Goal: Task Accomplishment & Management: Use online tool/utility

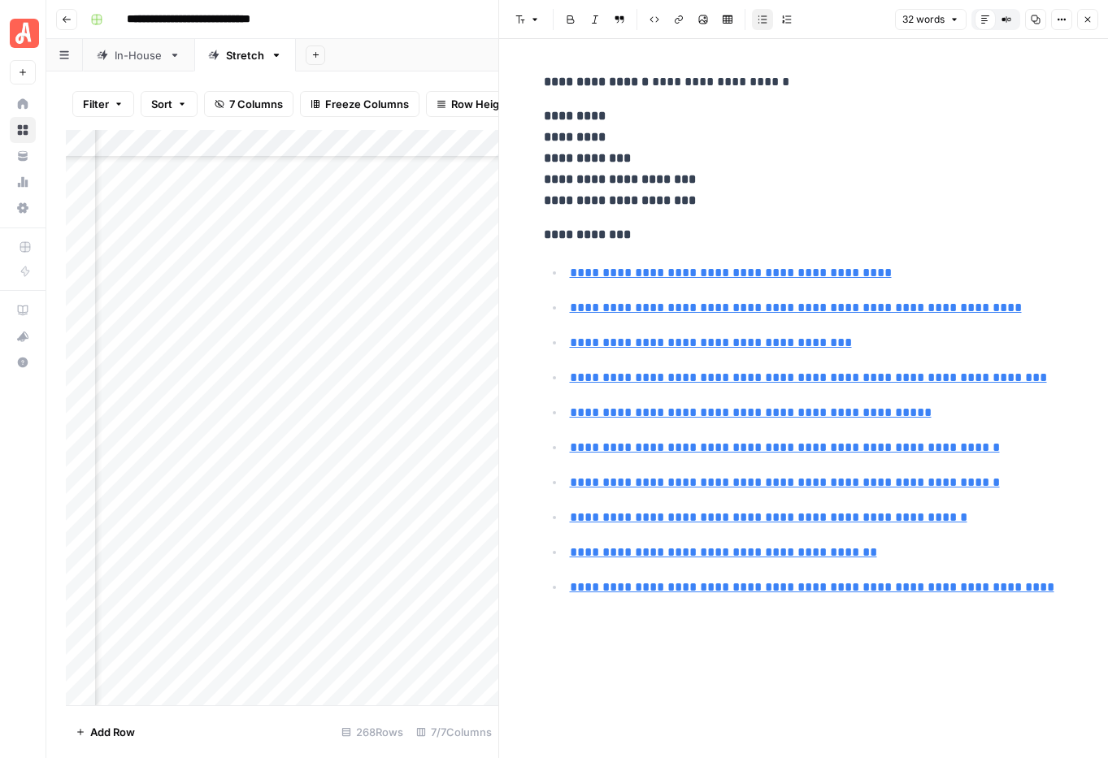
click at [1087, 16] on icon "button" at bounding box center [1088, 20] width 10 height 10
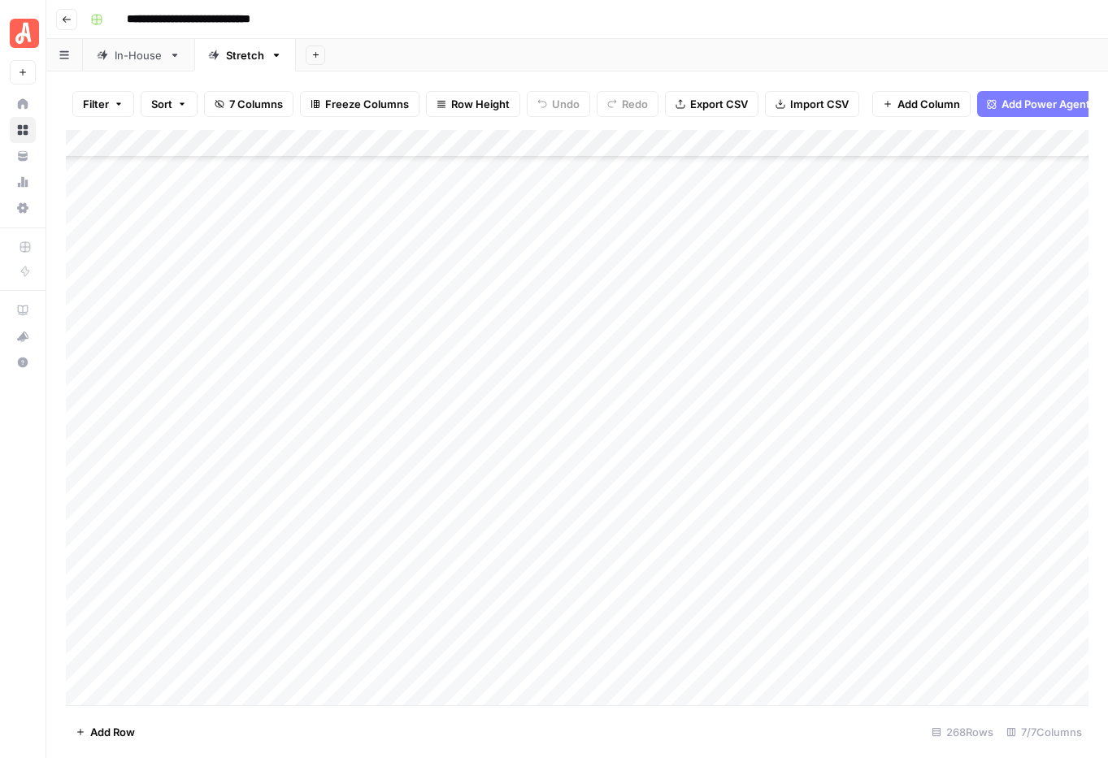
scroll to position [6383, 0]
click at [536, 391] on div "Add Column" at bounding box center [577, 418] width 1023 height 576
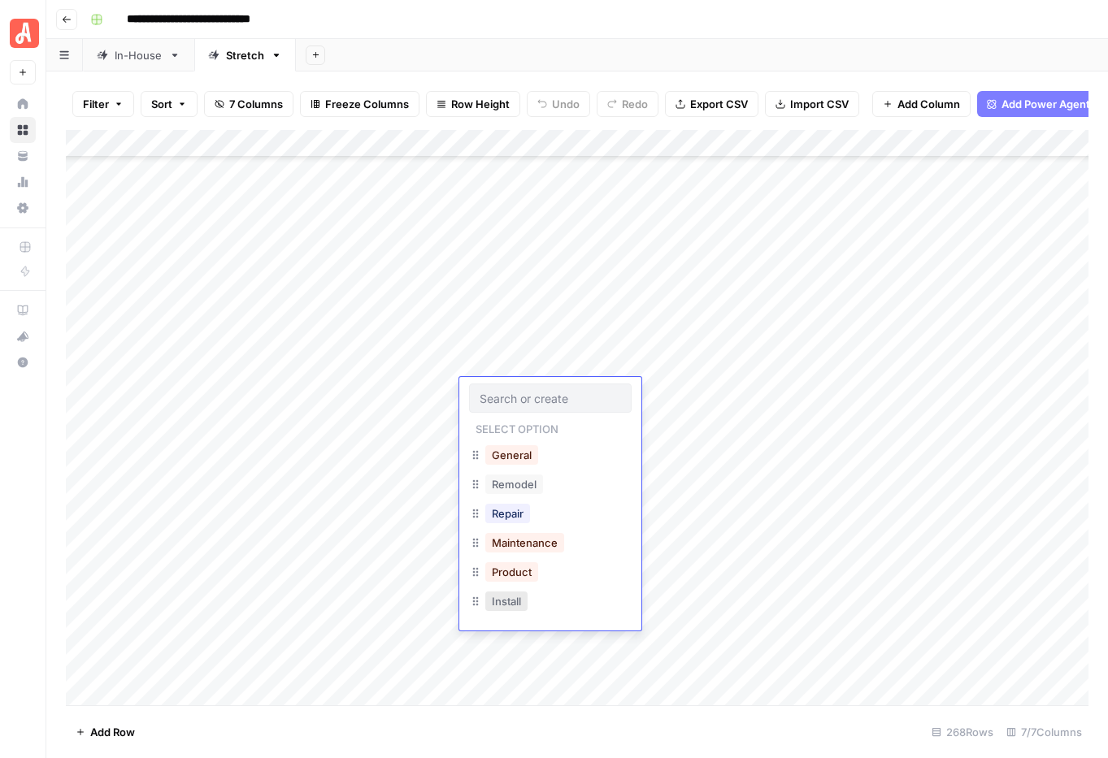
click at [522, 600] on button "Install" at bounding box center [506, 602] width 42 height 20
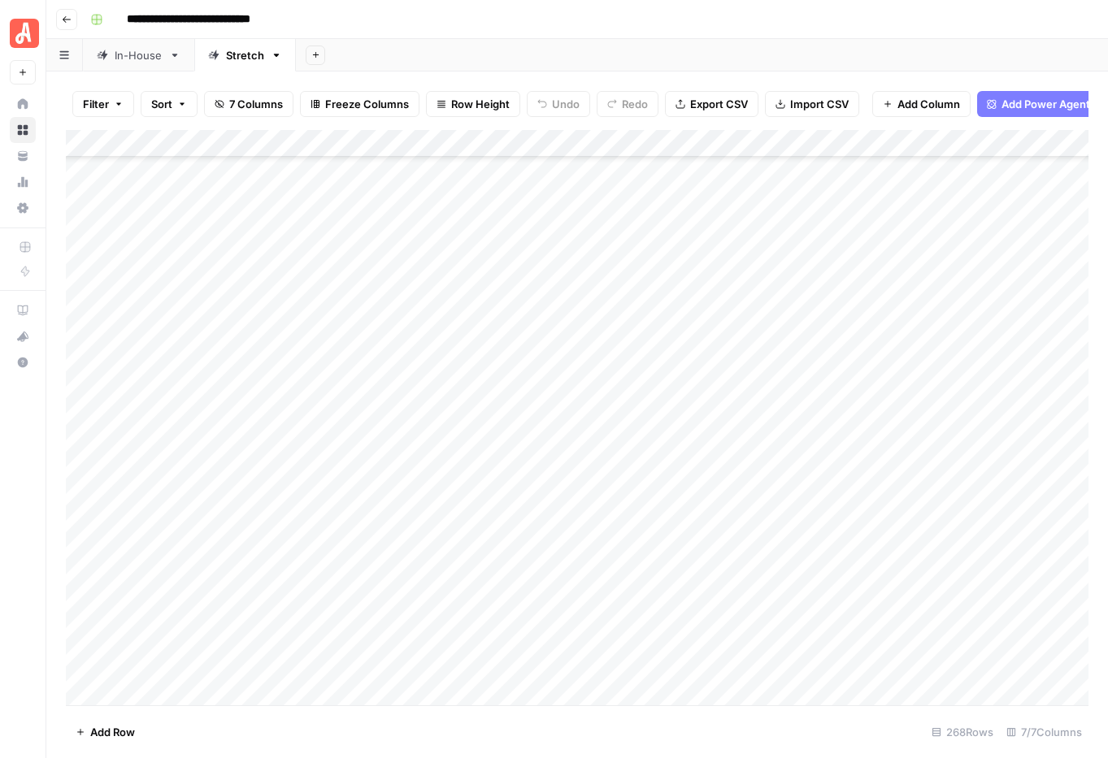
click at [701, 388] on div "Add Column" at bounding box center [577, 418] width 1023 height 576
click at [528, 608] on div "Add Column" at bounding box center [577, 418] width 1023 height 576
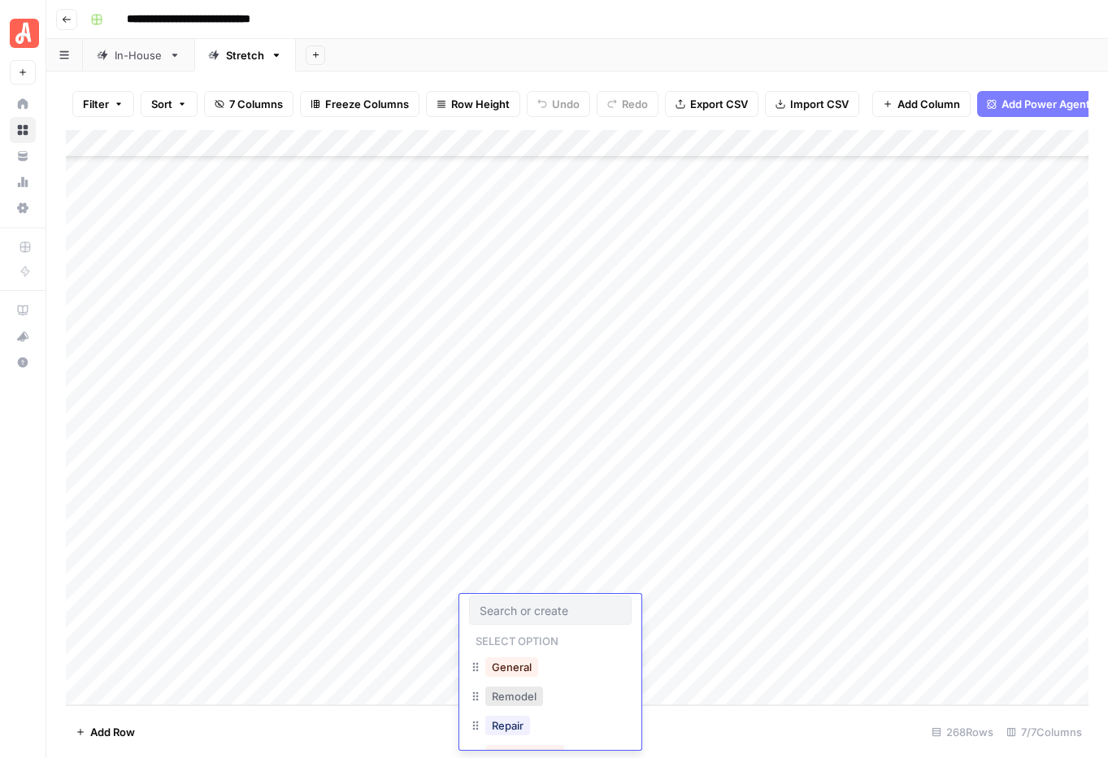
scroll to position [0, 0]
click at [519, 674] on button "General" at bounding box center [511, 672] width 53 height 20
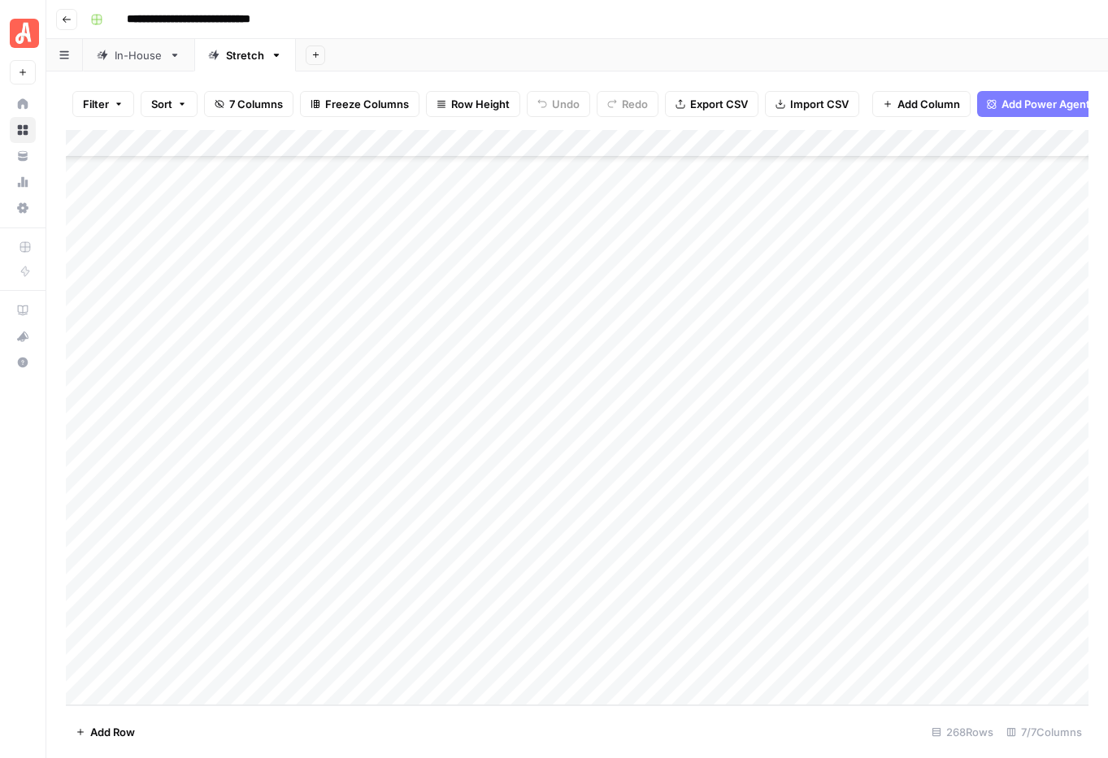
click at [697, 602] on div "Add Column" at bounding box center [577, 418] width 1023 height 576
click at [511, 632] on div "Add Column" at bounding box center [577, 418] width 1023 height 576
click at [510, 635] on div "Add Column" at bounding box center [577, 418] width 1023 height 576
click at [528, 666] on button "Repair" at bounding box center [507, 668] width 45 height 20
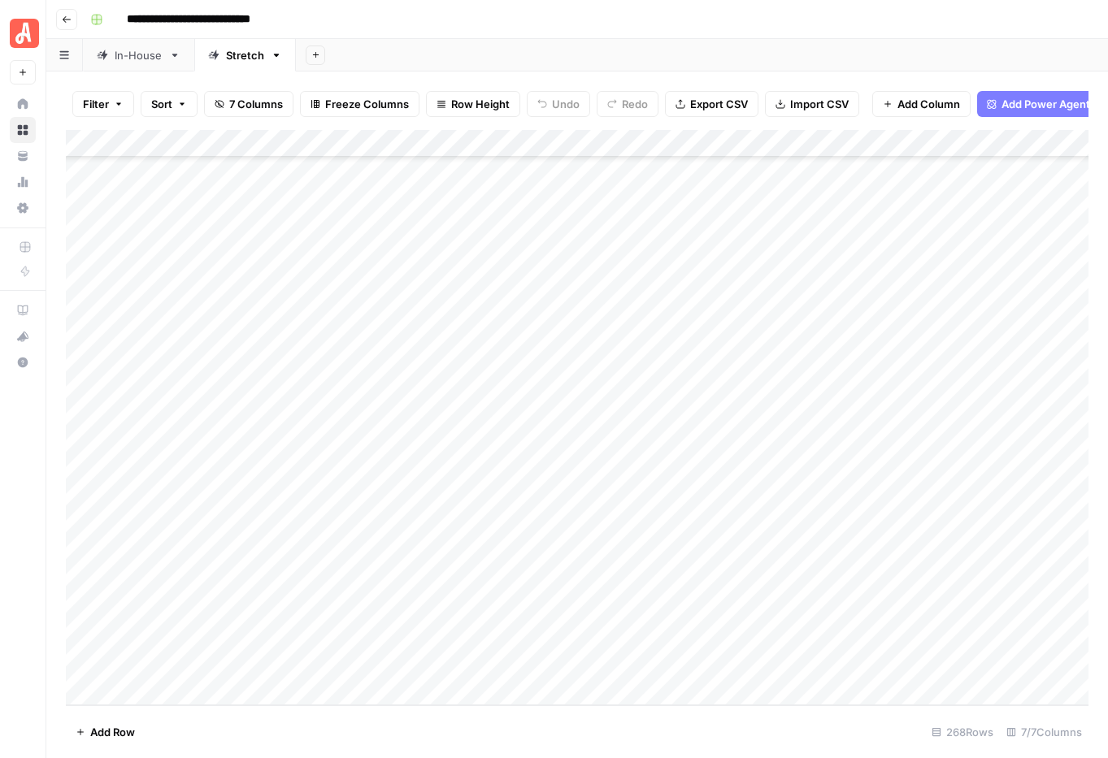
click at [702, 634] on div "Add Column" at bounding box center [577, 418] width 1023 height 576
click at [535, 662] on div "Add Column" at bounding box center [577, 418] width 1023 height 576
click at [538, 696] on button "Maintenance" at bounding box center [524, 695] width 79 height 20
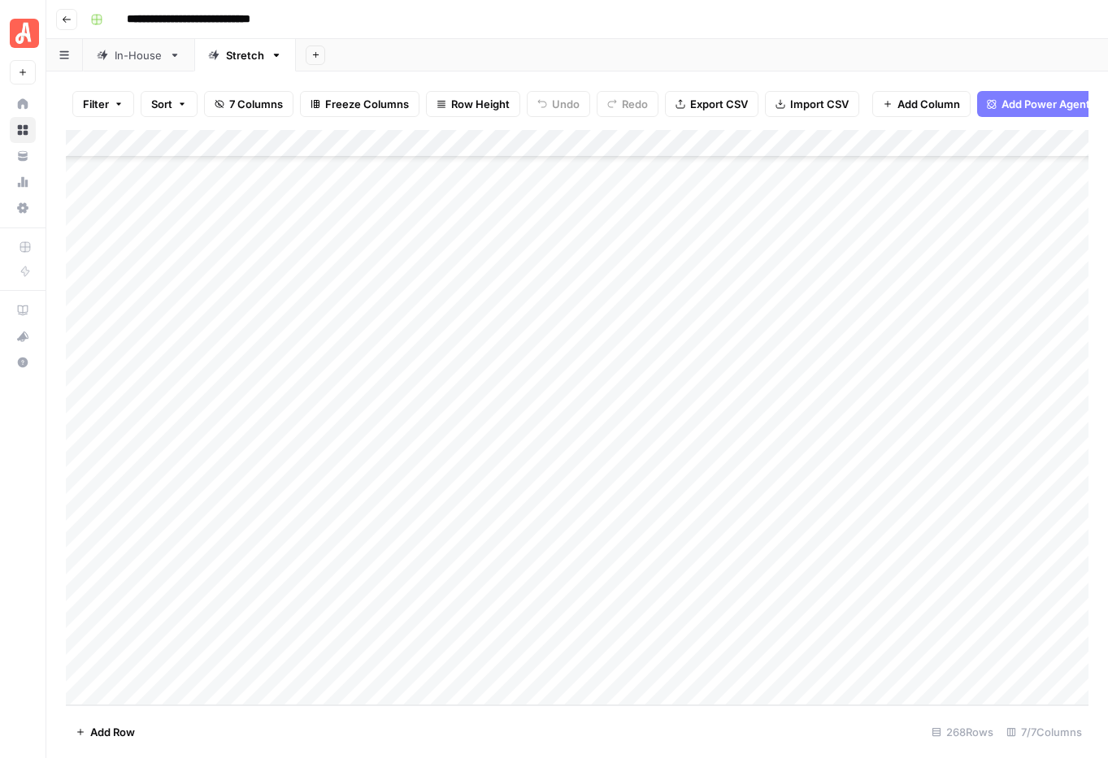
click at [706, 662] on div "Add Column" at bounding box center [577, 418] width 1023 height 576
click at [523, 473] on div "Add Column" at bounding box center [577, 418] width 1023 height 576
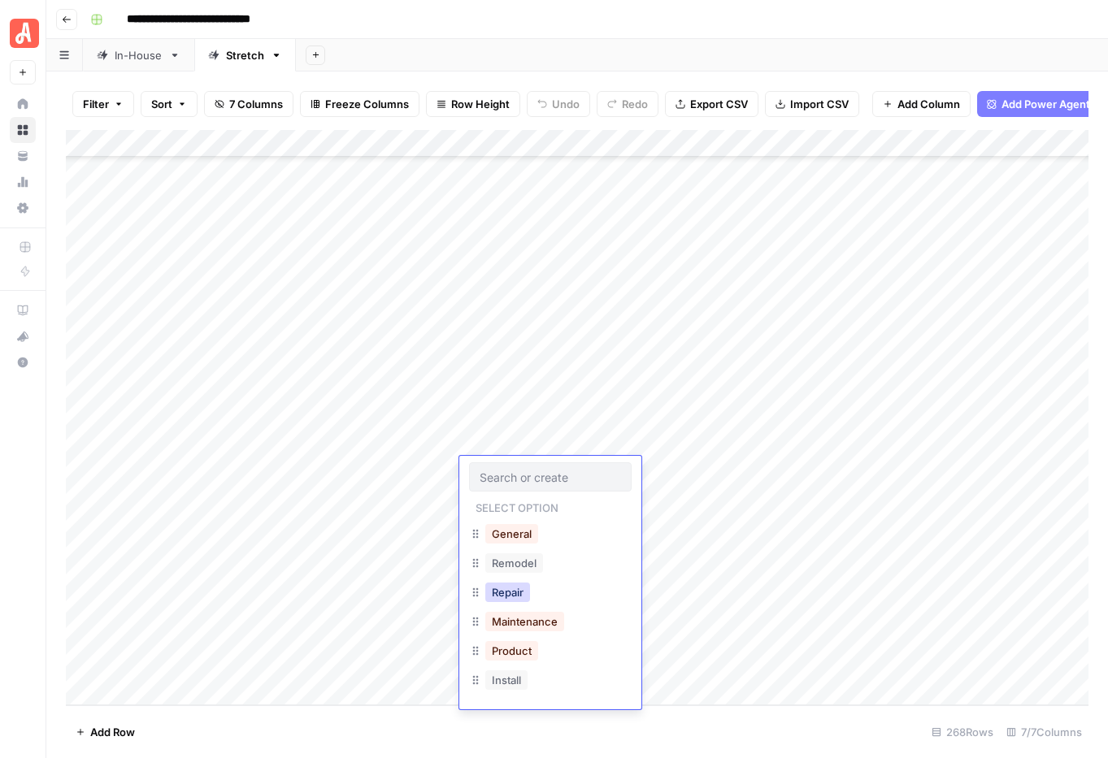
click at [516, 597] on button "Repair" at bounding box center [507, 593] width 45 height 20
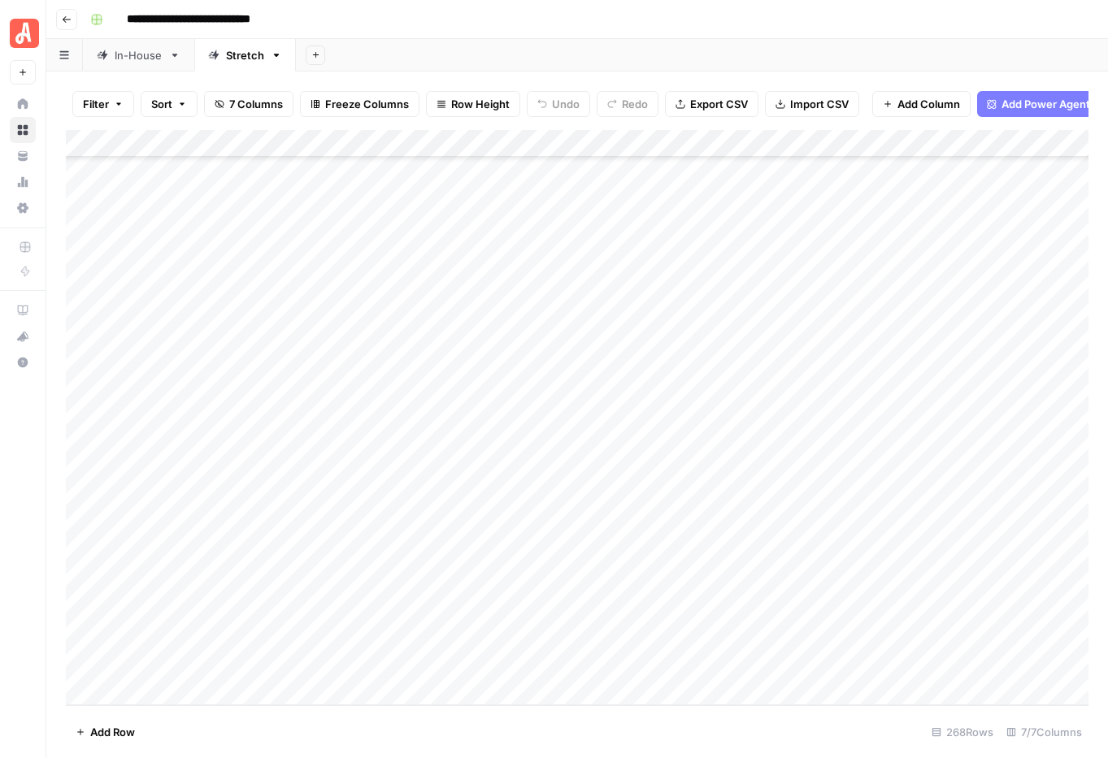
click at [699, 467] on div "Add Column" at bounding box center [577, 418] width 1023 height 576
click at [673, 215] on div "Add Column" at bounding box center [577, 418] width 1023 height 576
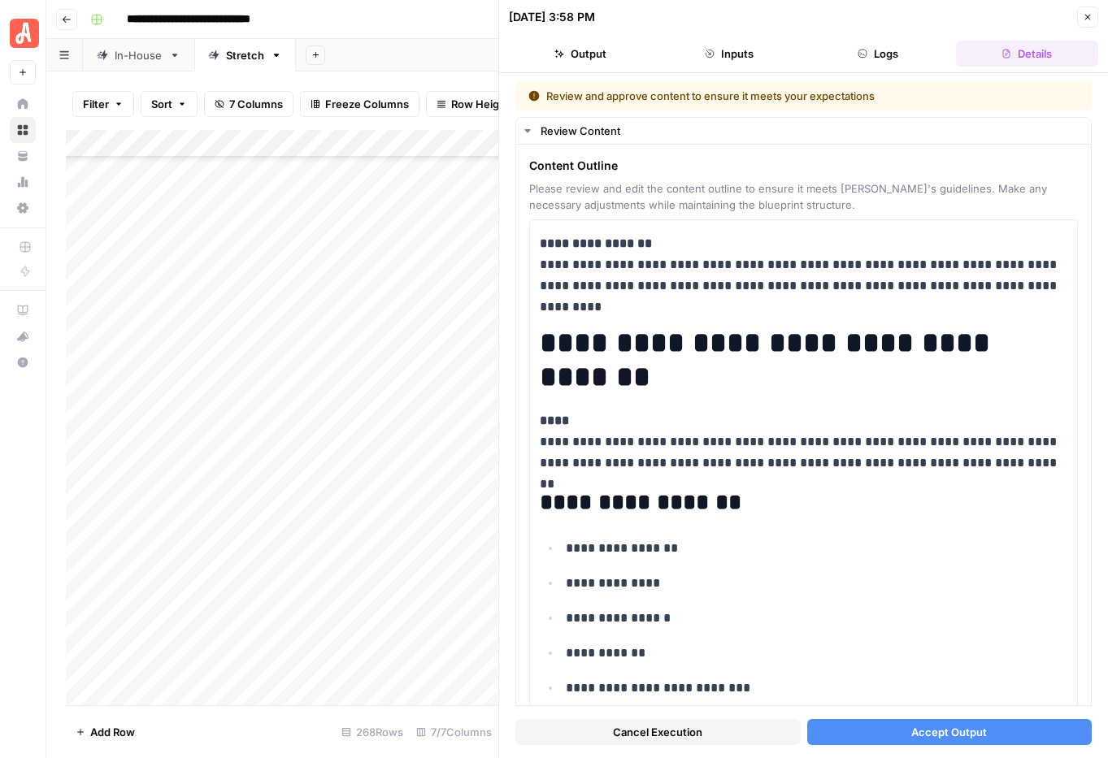
click at [969, 724] on span "Accept Output" at bounding box center [949, 732] width 76 height 16
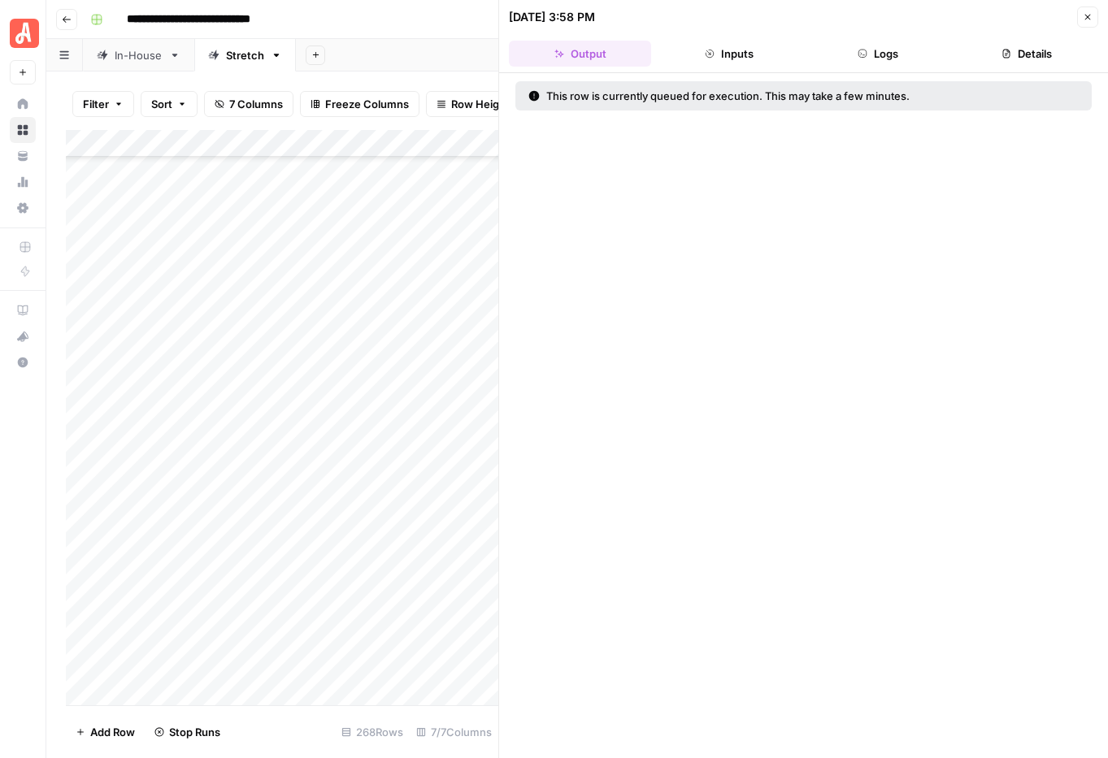
click at [1088, 22] on button "Close" at bounding box center [1087, 17] width 21 height 21
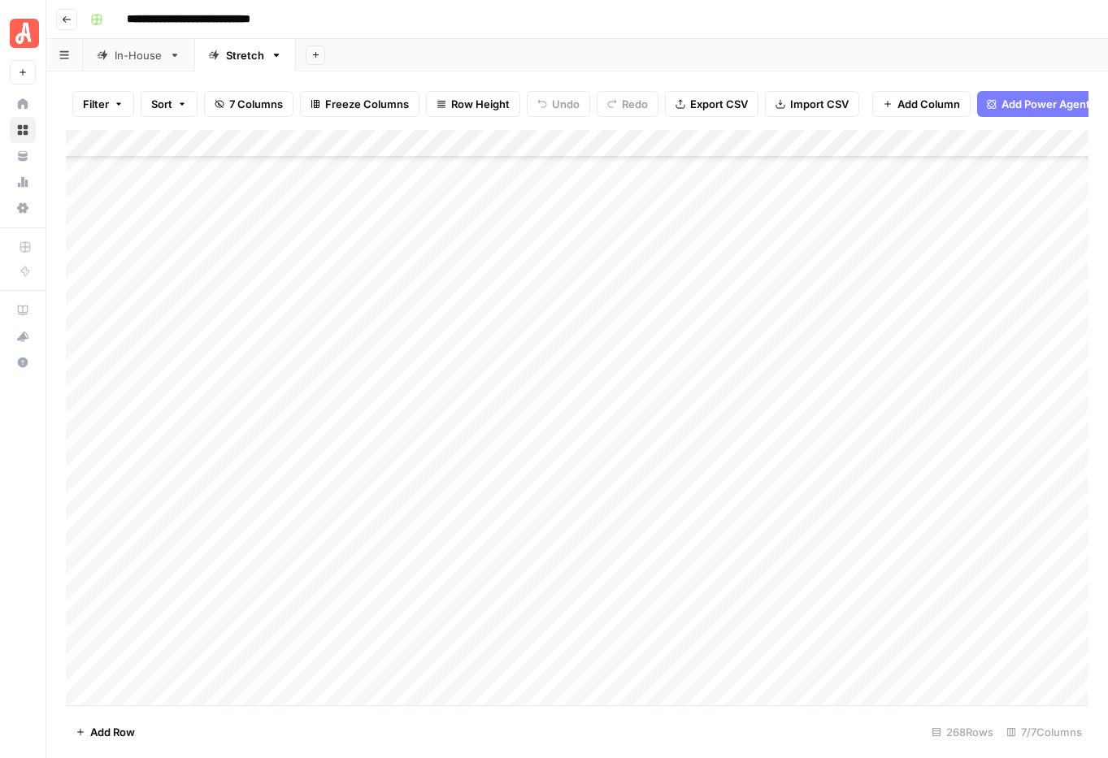
scroll to position [6885, 0]
click at [698, 605] on div "Add Column" at bounding box center [577, 418] width 1023 height 576
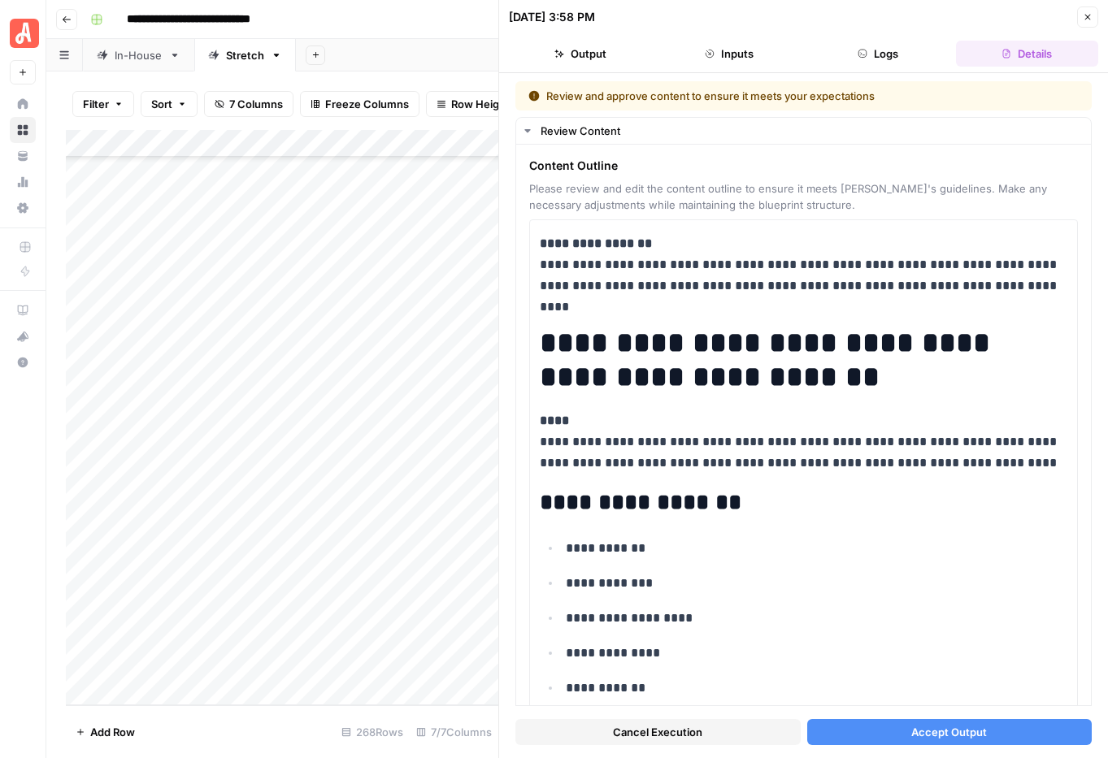
click at [931, 736] on span "Accept Output" at bounding box center [949, 732] width 76 height 16
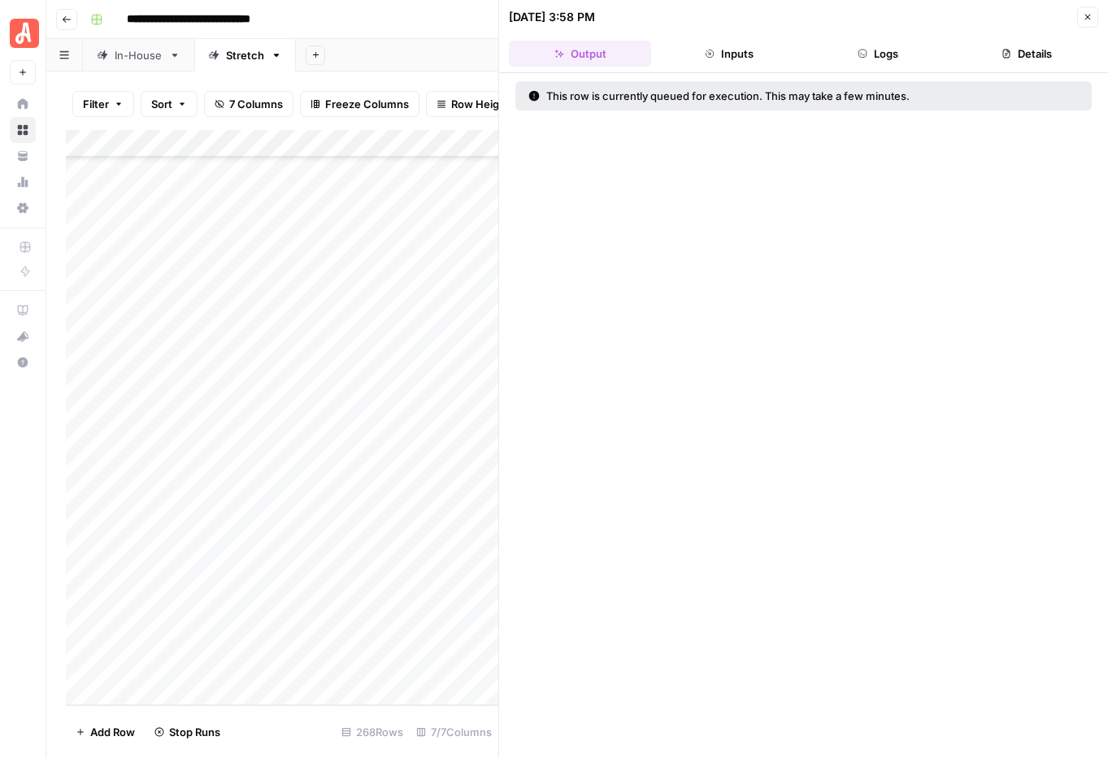
click at [1085, 20] on icon "button" at bounding box center [1088, 18] width 6 height 6
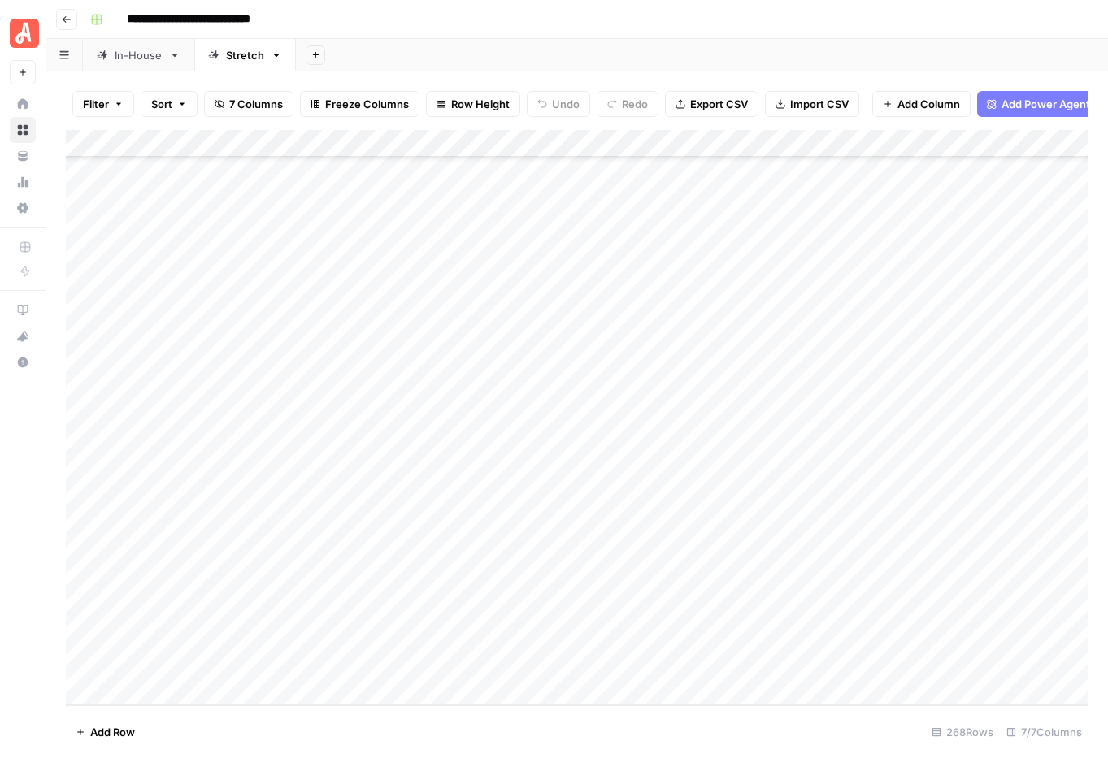
click at [689, 636] on div "Add Column" at bounding box center [577, 418] width 1023 height 576
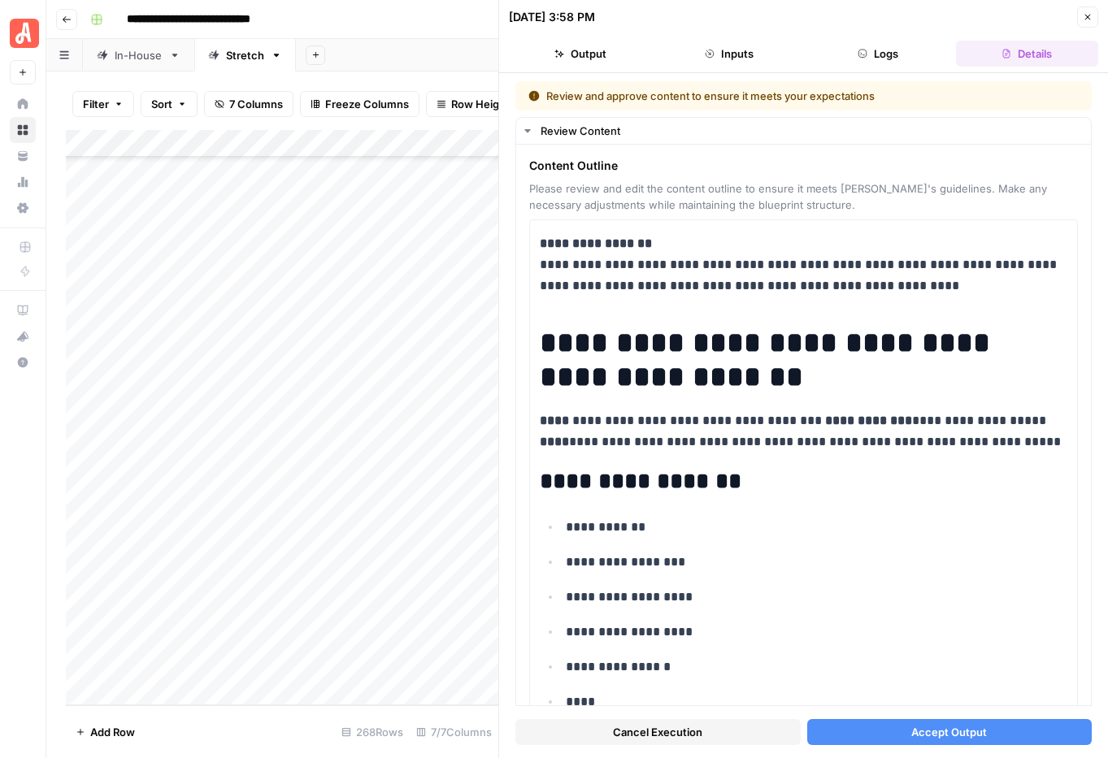
click at [965, 725] on span "Accept Output" at bounding box center [949, 732] width 76 height 16
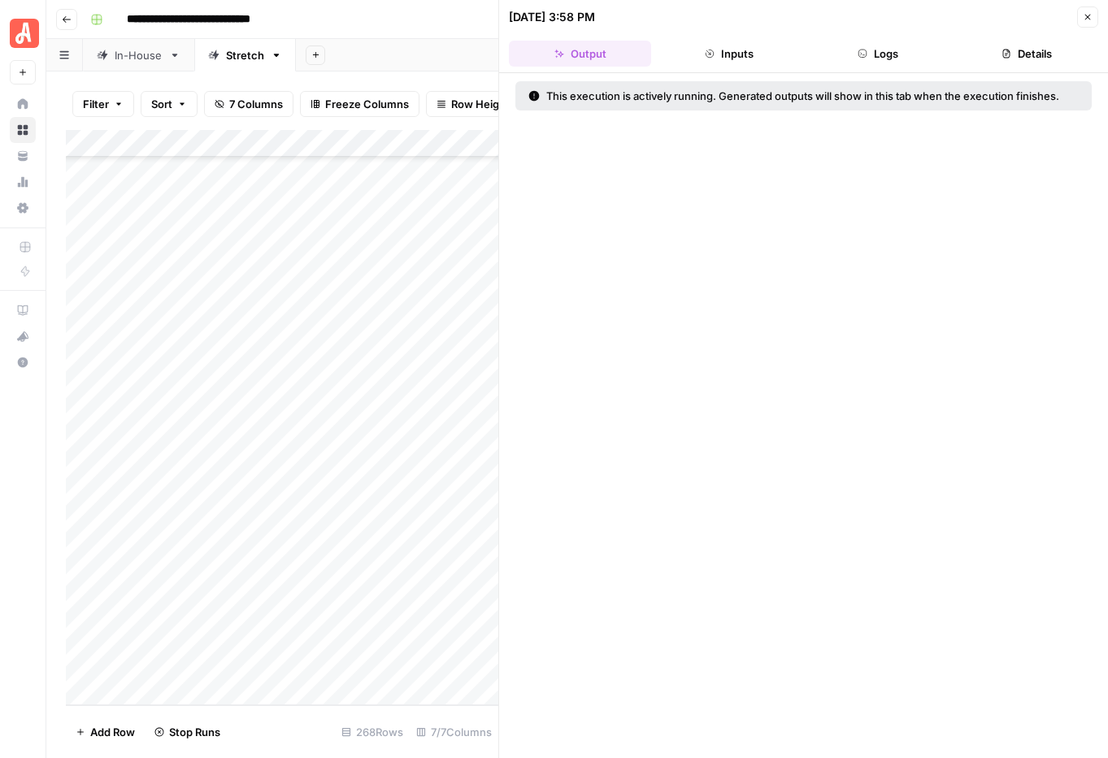
click at [1085, 17] on icon "button" at bounding box center [1088, 17] width 10 height 10
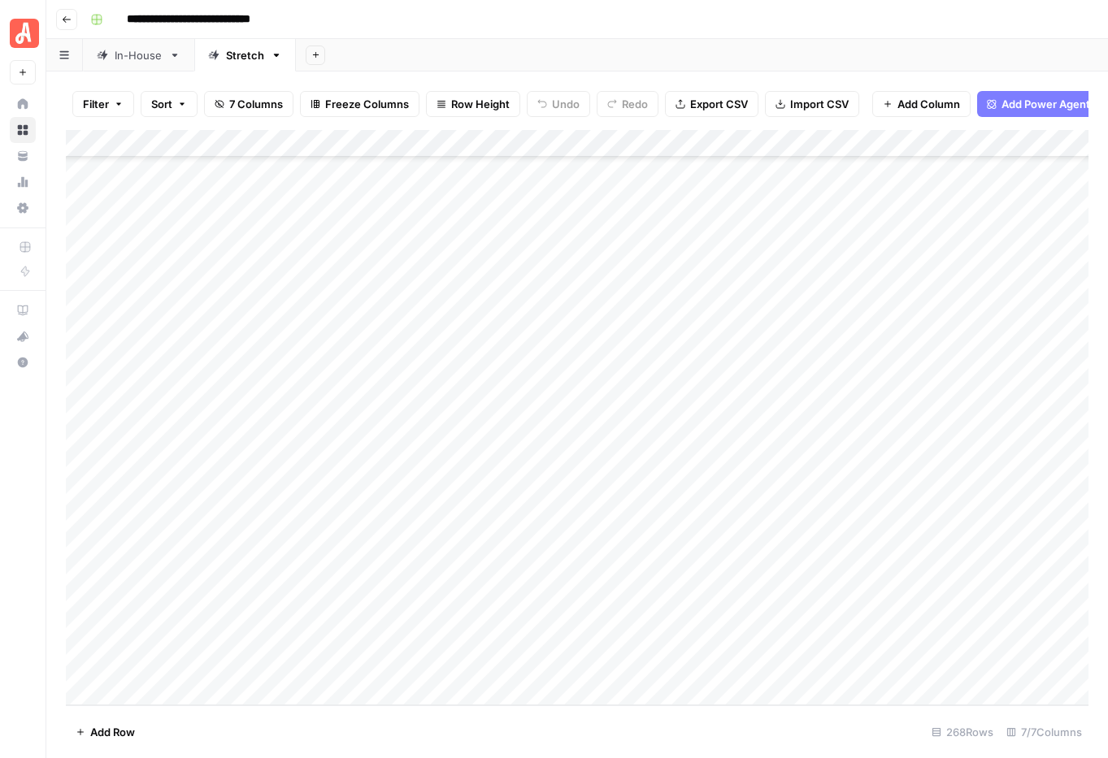
click at [660, 470] on div "Add Column" at bounding box center [577, 418] width 1023 height 576
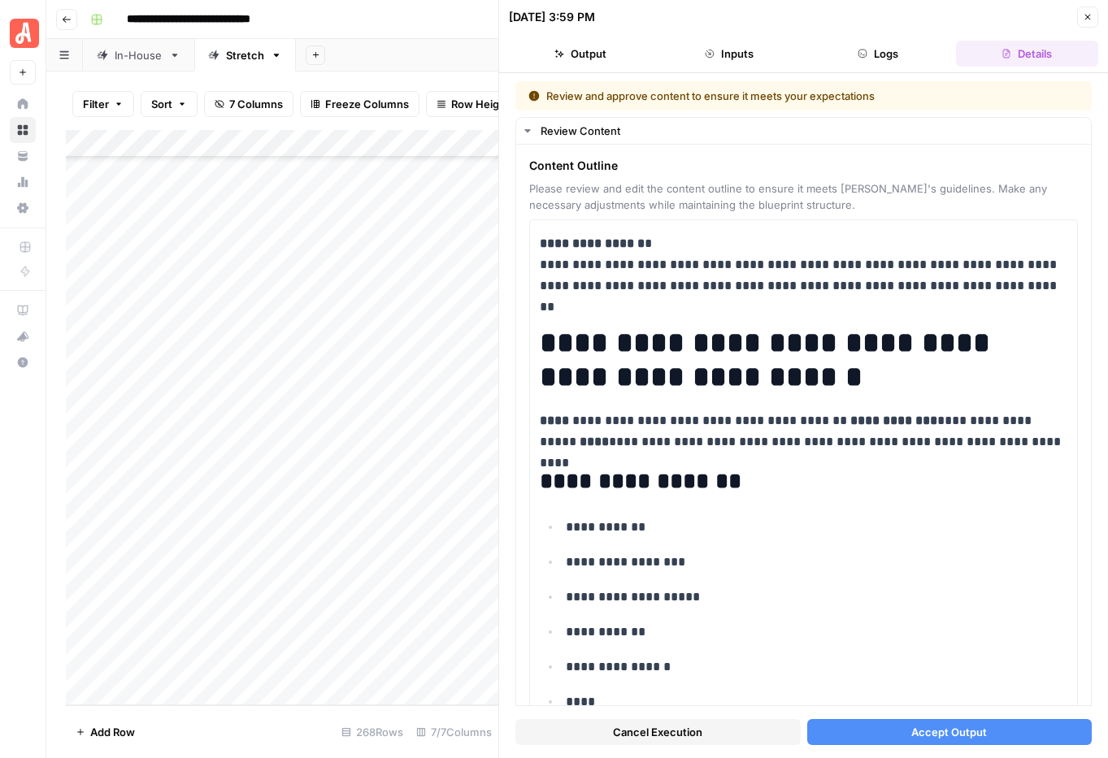
click at [929, 727] on span "Accept Output" at bounding box center [949, 732] width 76 height 16
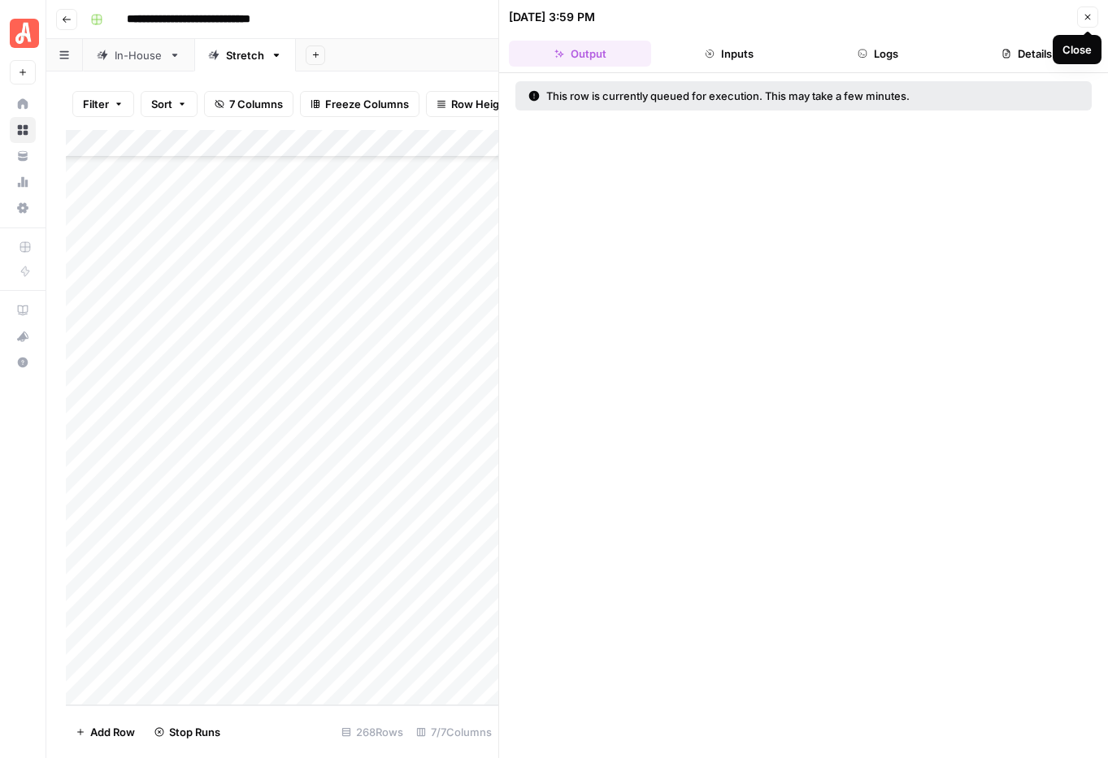
click at [1088, 21] on icon "button" at bounding box center [1088, 17] width 10 height 10
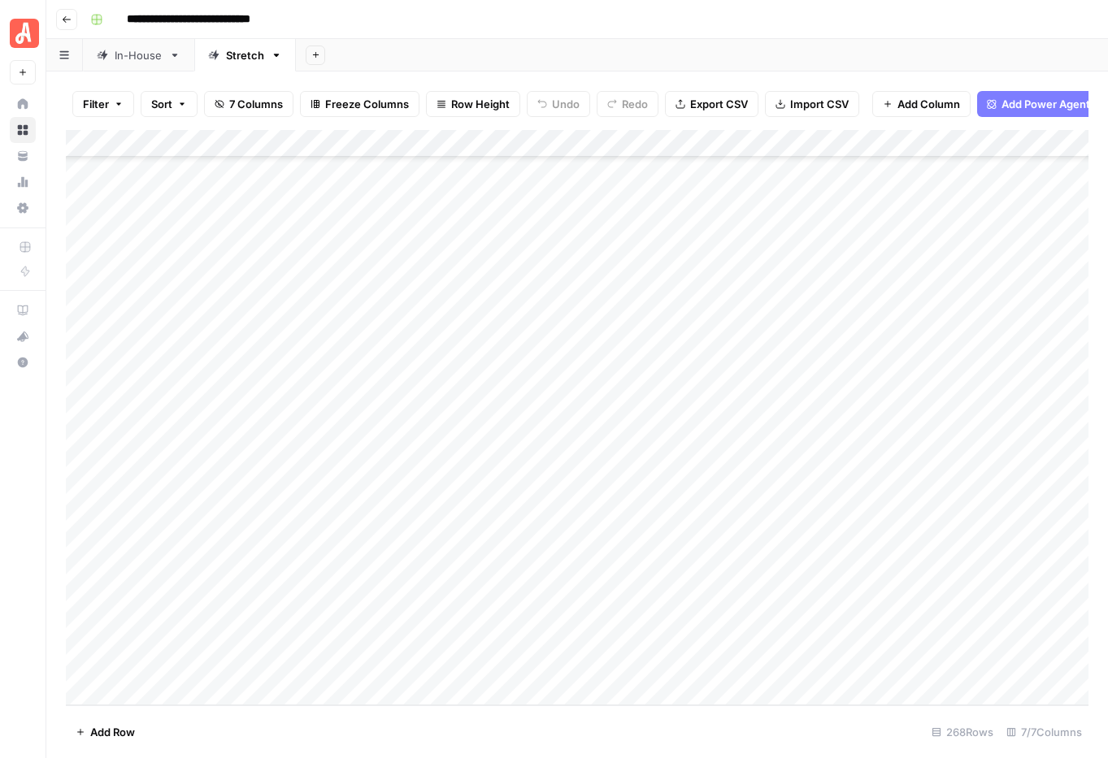
click at [722, 657] on div "Add Column" at bounding box center [577, 418] width 1023 height 576
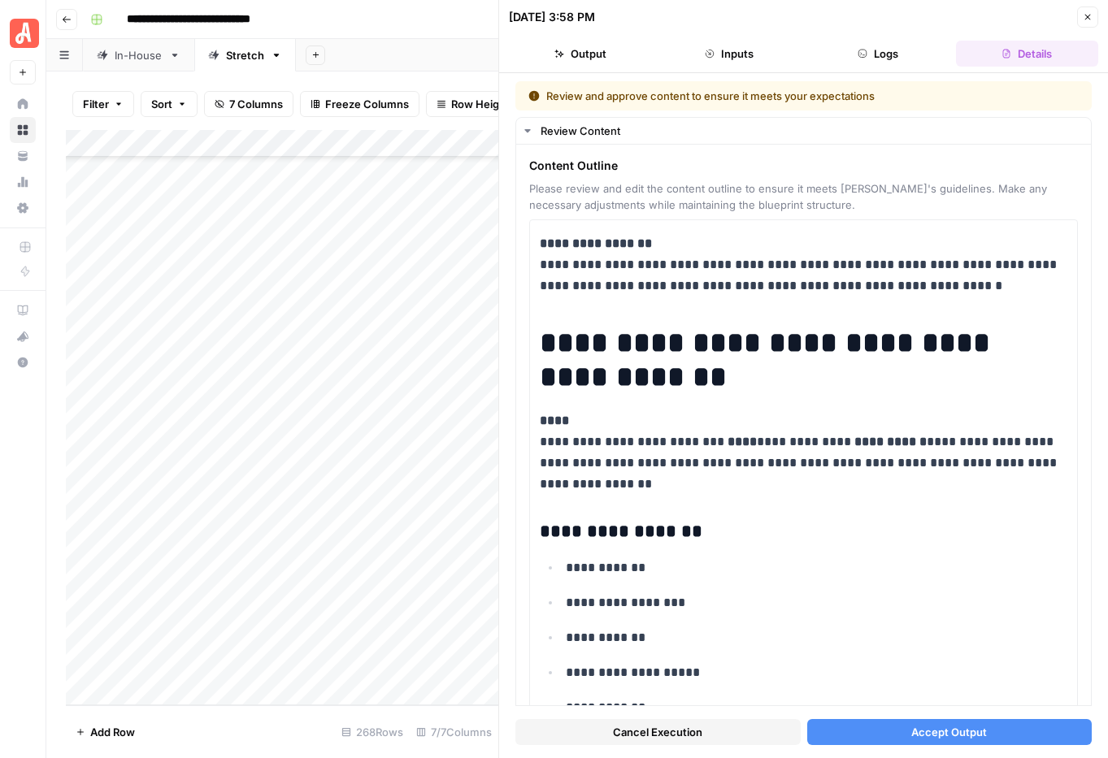
click at [947, 729] on span "Accept Output" at bounding box center [949, 732] width 76 height 16
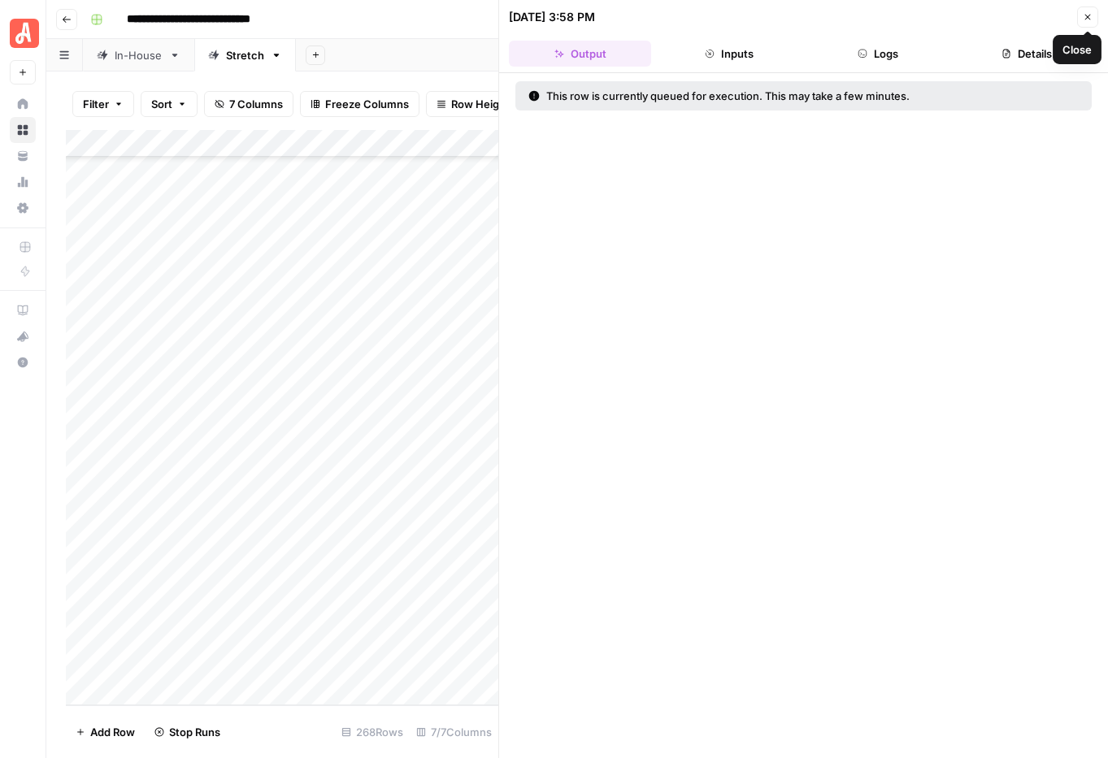
click at [1091, 20] on icon "button" at bounding box center [1088, 17] width 10 height 10
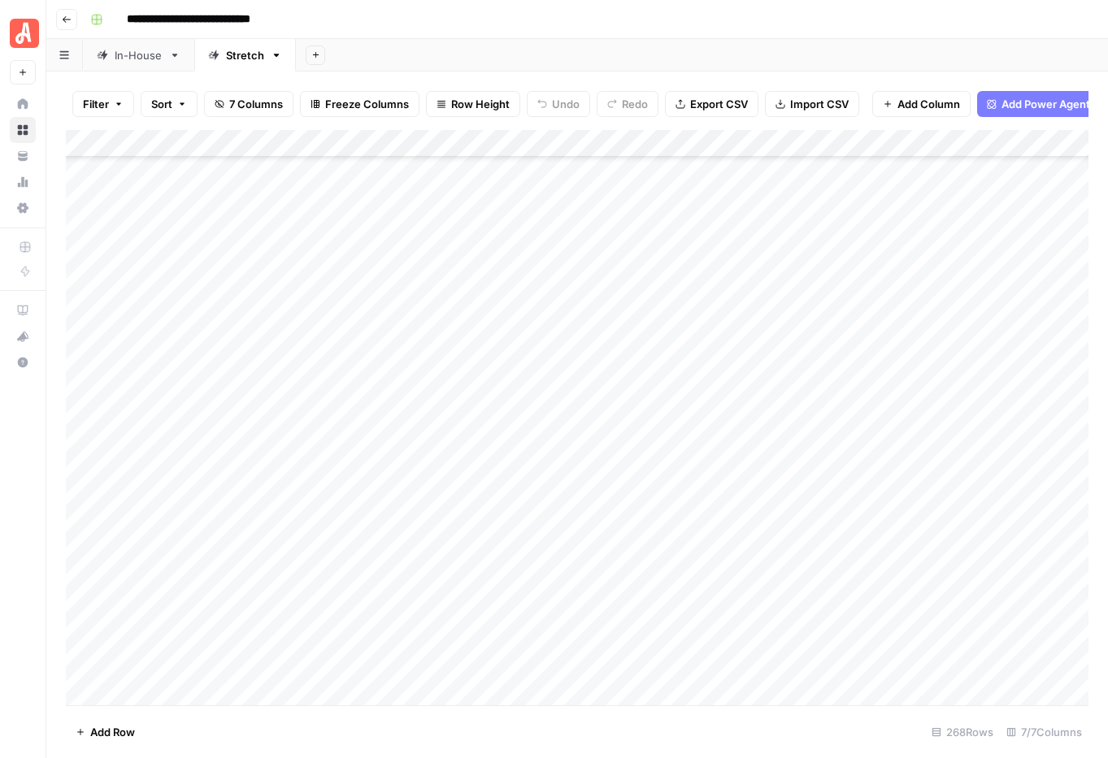
scroll to position [6509, 0]
click at [689, 259] on div "Add Column" at bounding box center [577, 418] width 1023 height 576
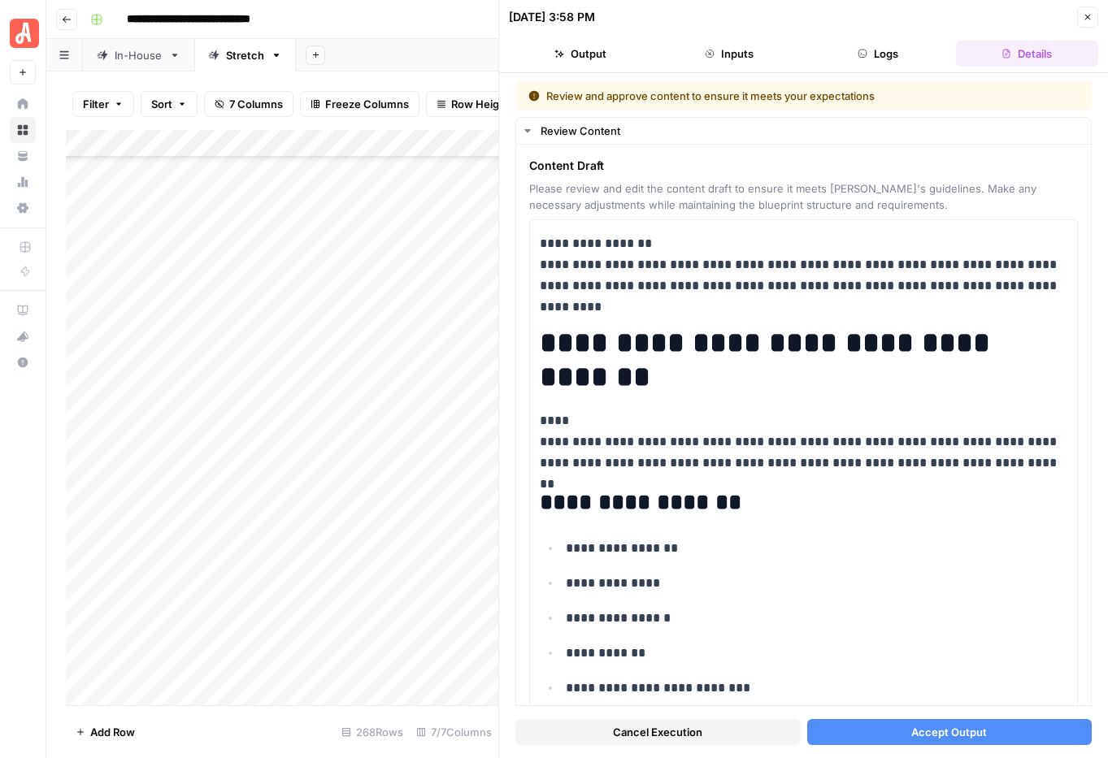
click at [979, 724] on span "Accept Output" at bounding box center [949, 732] width 76 height 16
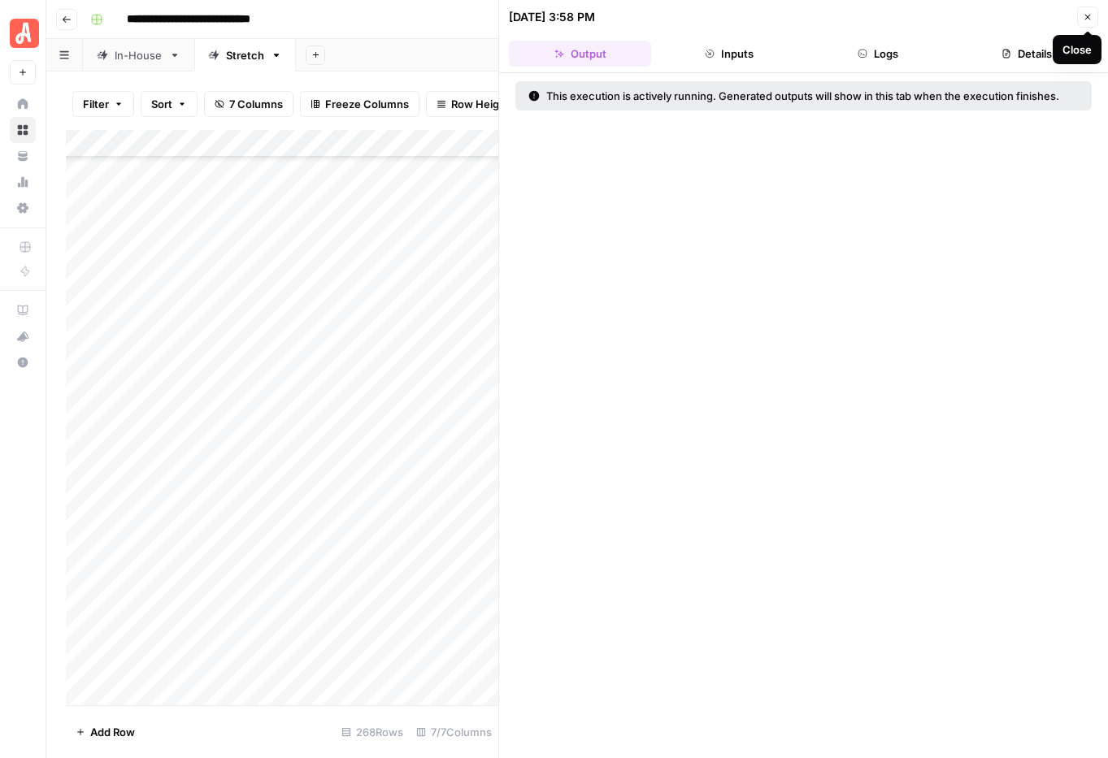
click at [1084, 17] on icon "button" at bounding box center [1088, 17] width 10 height 10
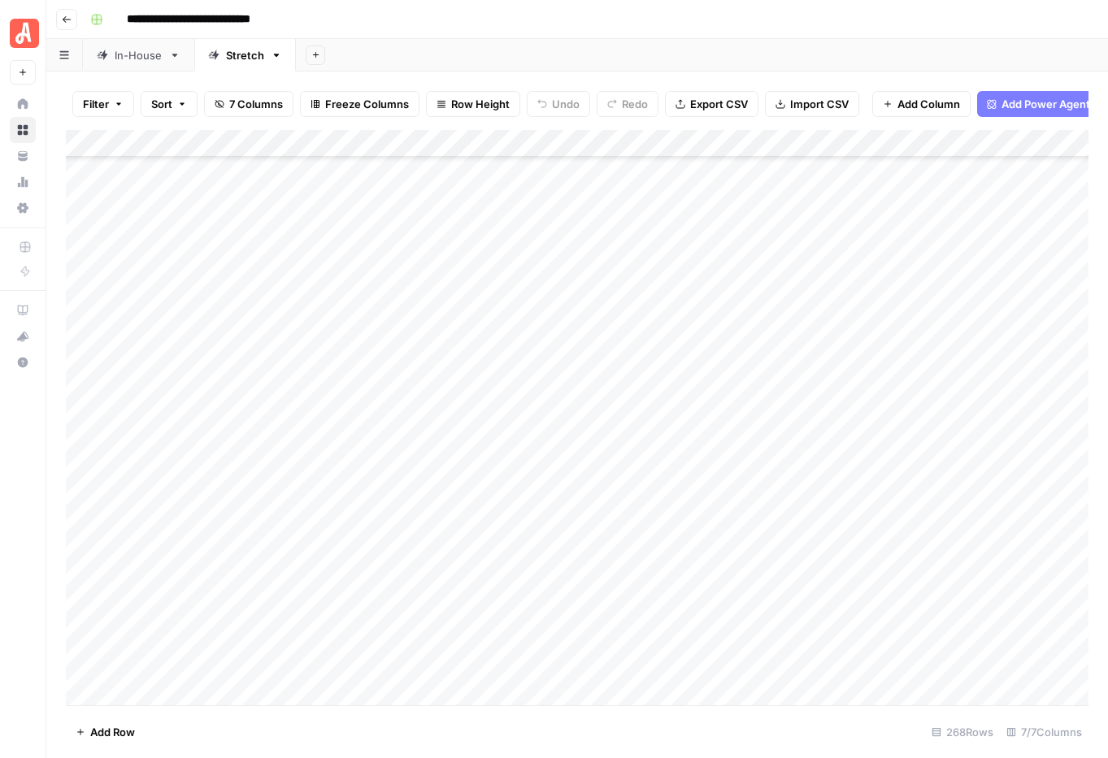
scroll to position [6885, 0]
click at [680, 614] on div "Add Column" at bounding box center [577, 418] width 1023 height 576
click at [684, 601] on div "Add Column" at bounding box center [577, 418] width 1023 height 576
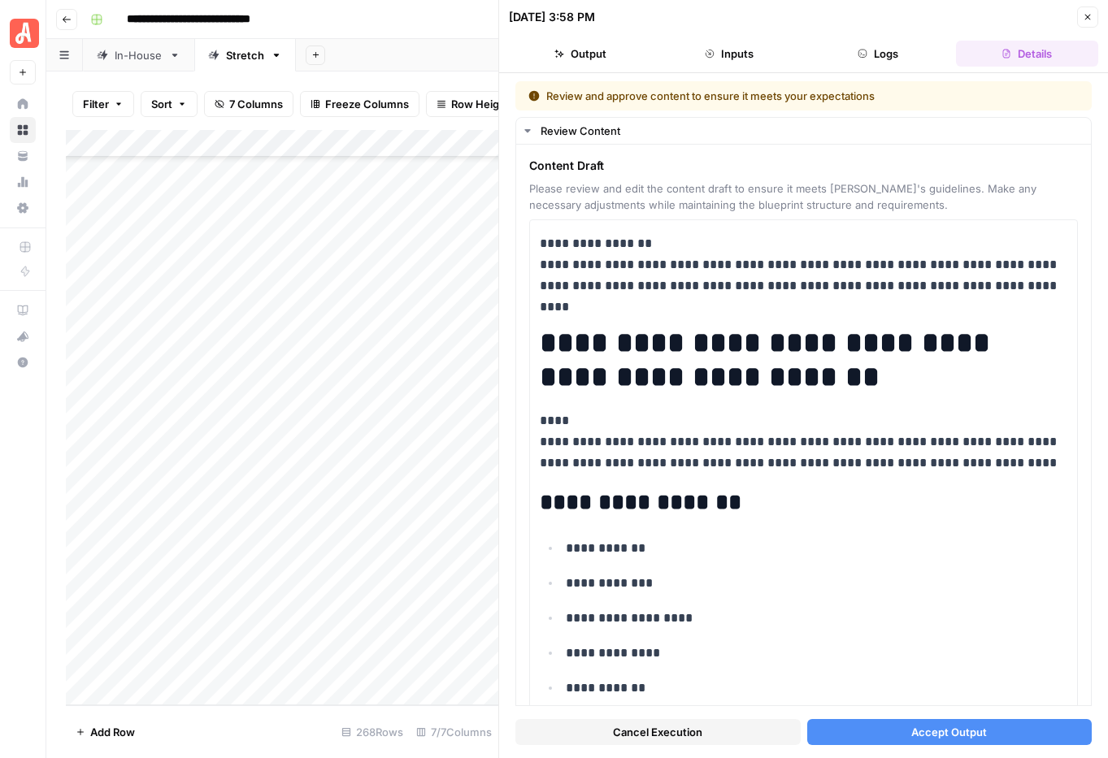
click at [963, 734] on span "Accept Output" at bounding box center [949, 732] width 76 height 16
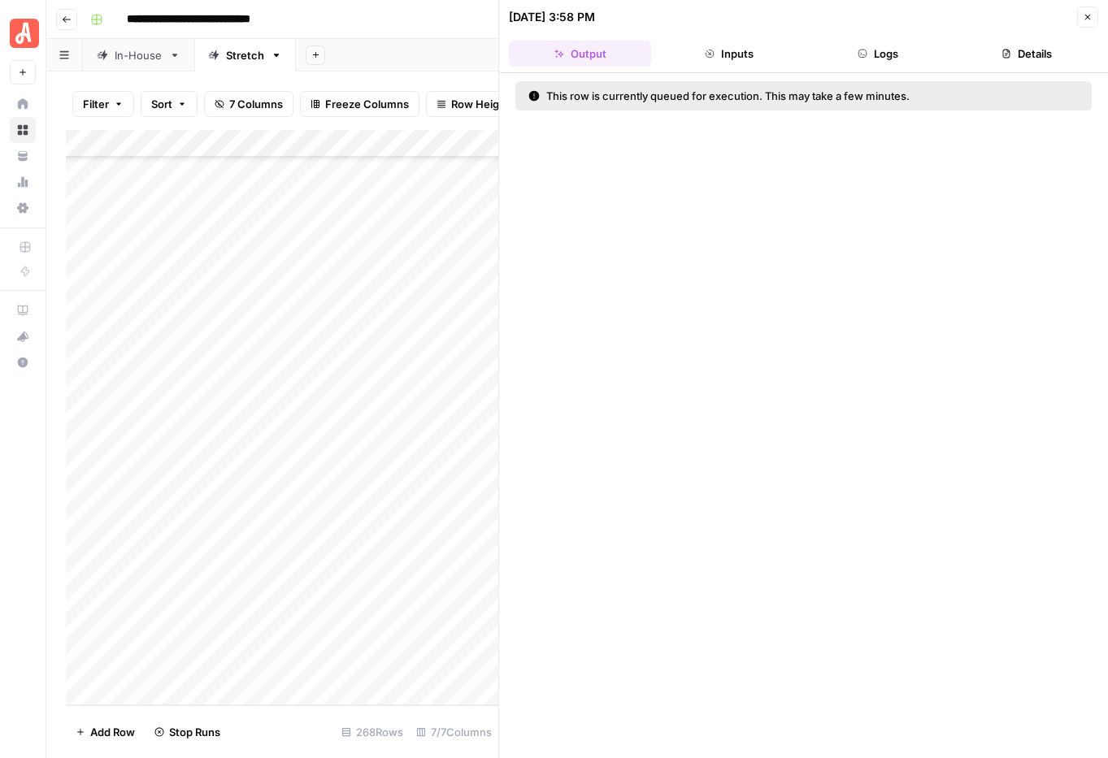
click at [1092, 22] on button "Close" at bounding box center [1087, 17] width 21 height 21
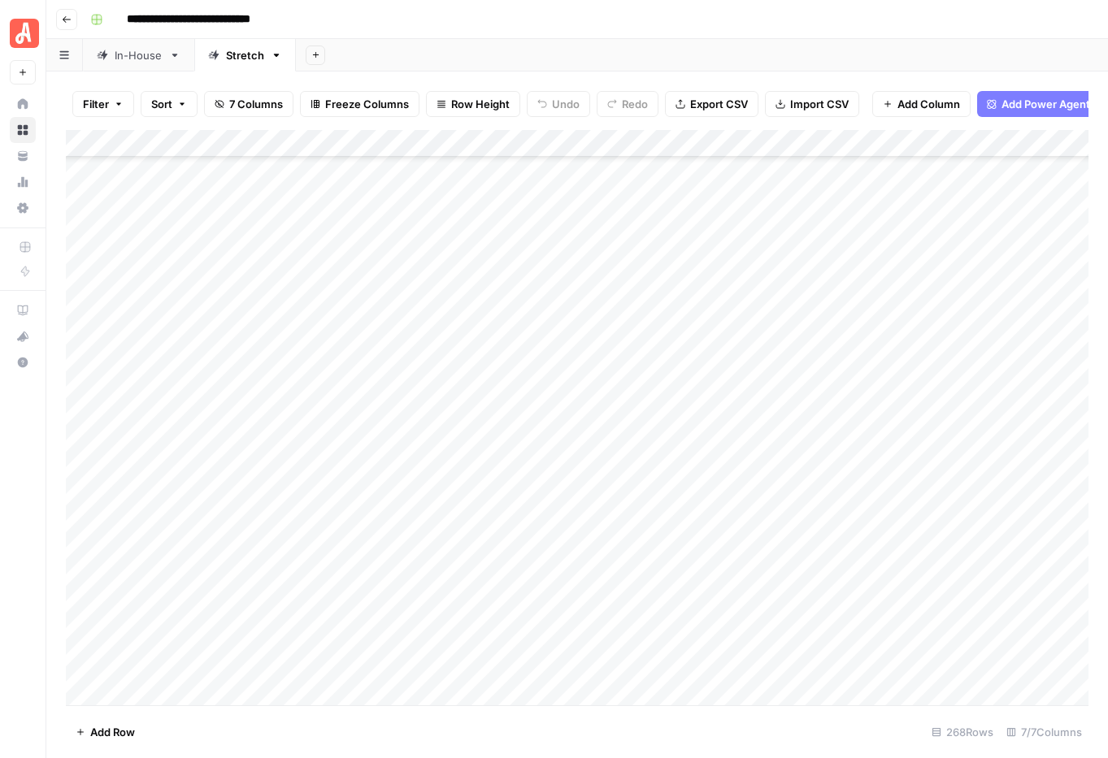
scroll to position [6408, 0]
click at [1042, 366] on div "Add Column" at bounding box center [577, 418] width 1023 height 576
click at [706, 633] on div "Add Column" at bounding box center [577, 418] width 1023 height 576
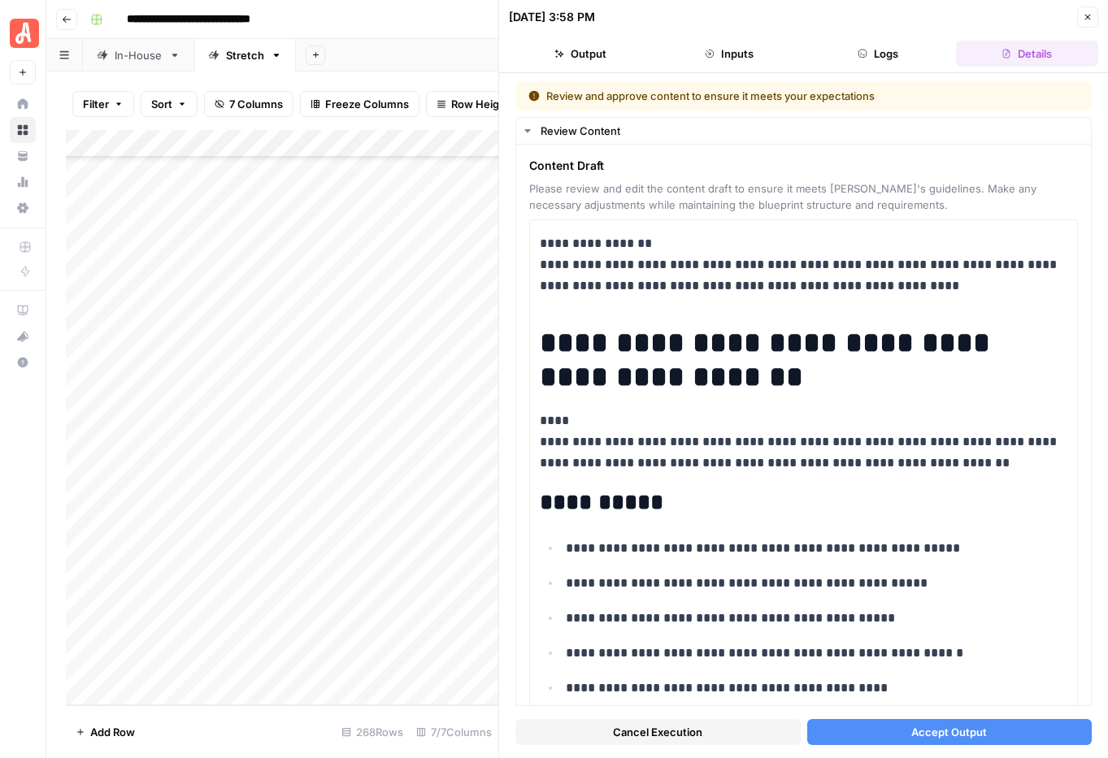
click at [988, 728] on button "Accept Output" at bounding box center [949, 732] width 285 height 26
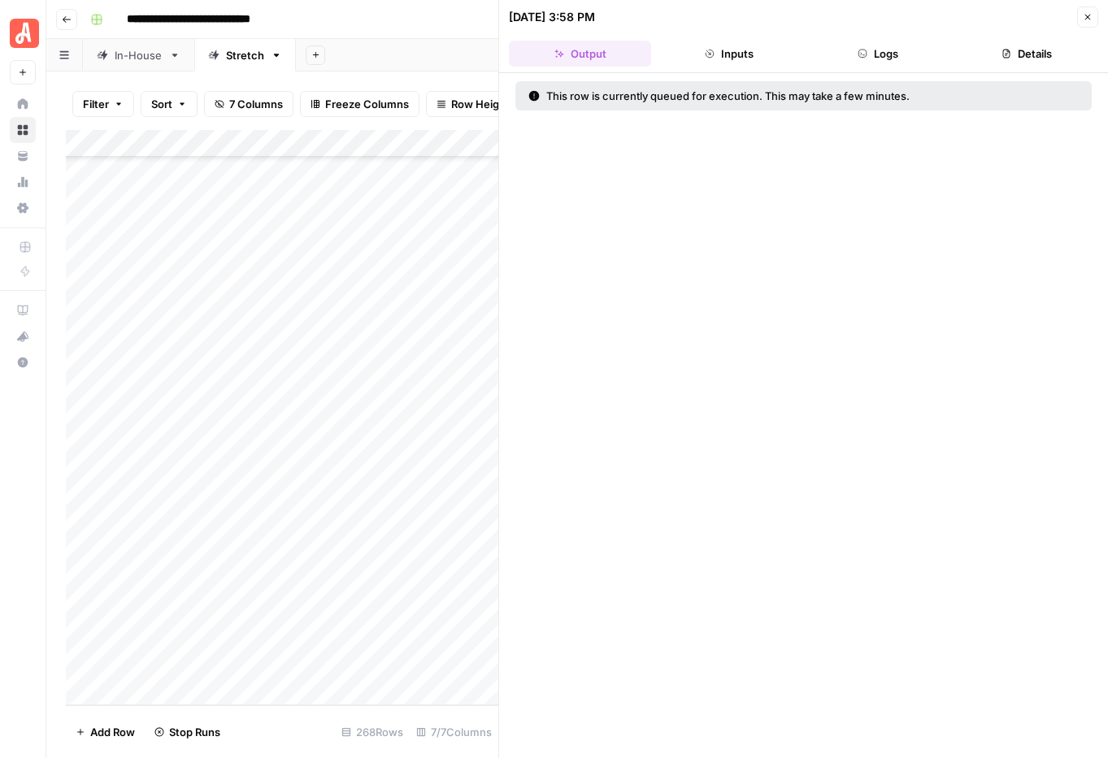
click at [1090, 20] on icon "button" at bounding box center [1088, 18] width 6 height 6
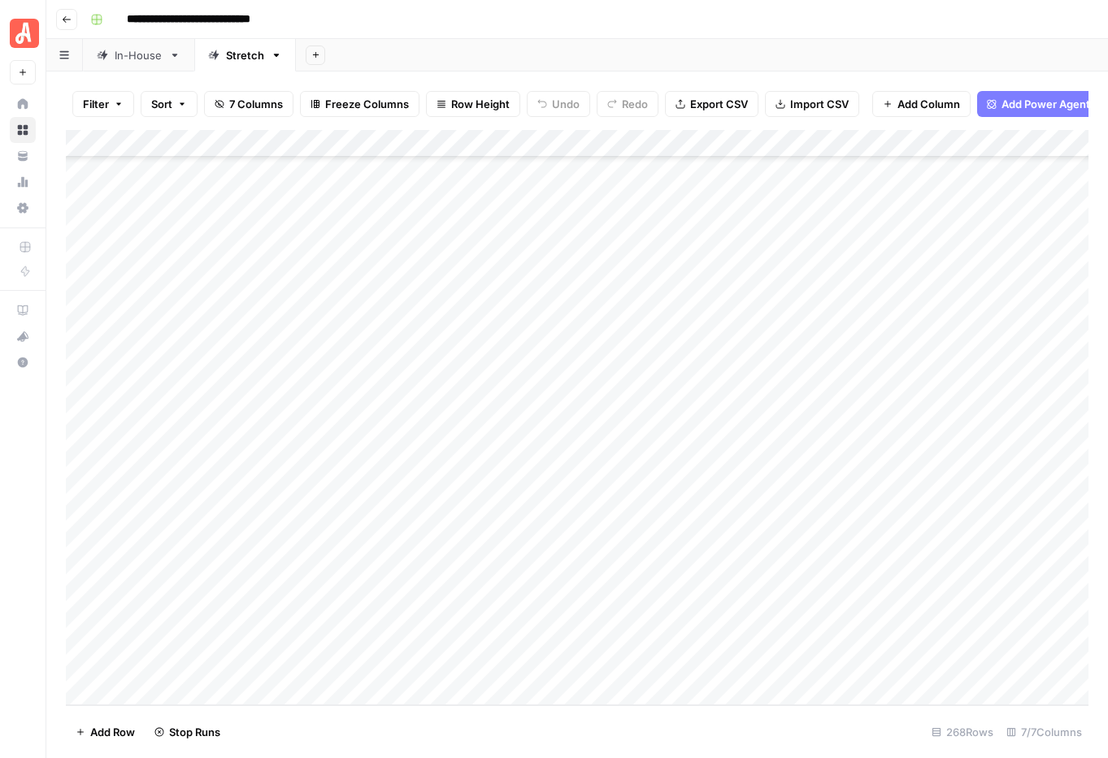
click at [694, 669] on div "Add Column" at bounding box center [577, 418] width 1023 height 576
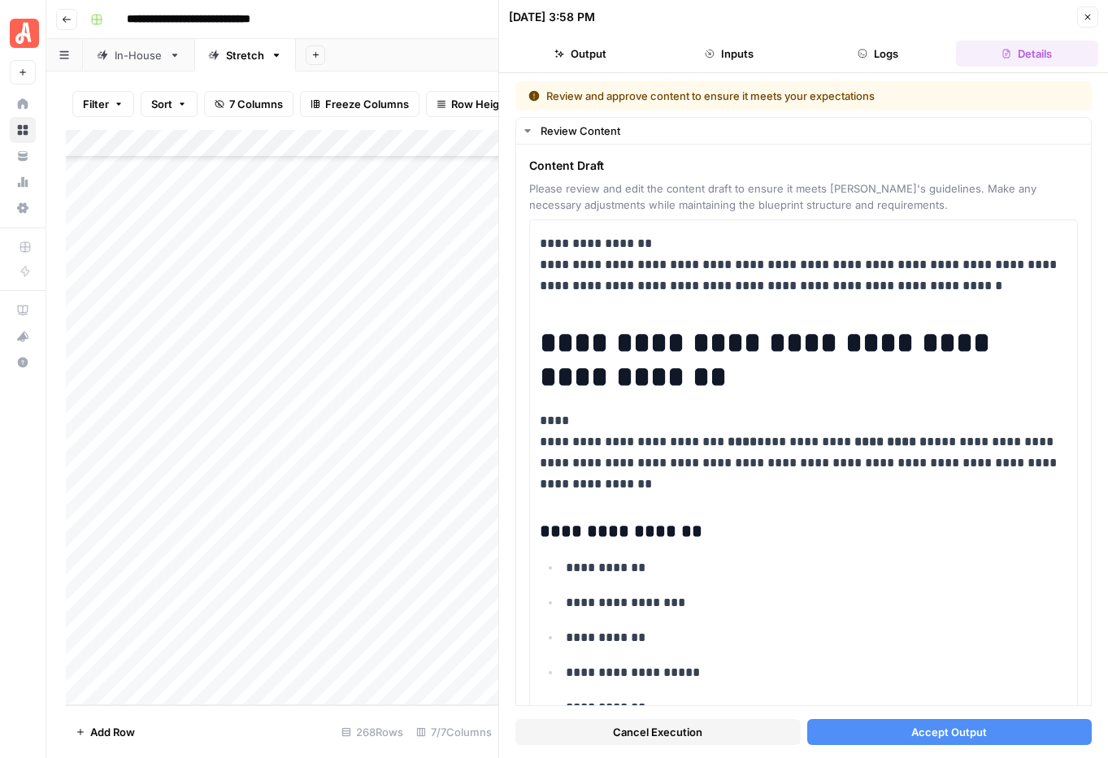
click at [958, 735] on span "Accept Output" at bounding box center [949, 732] width 76 height 16
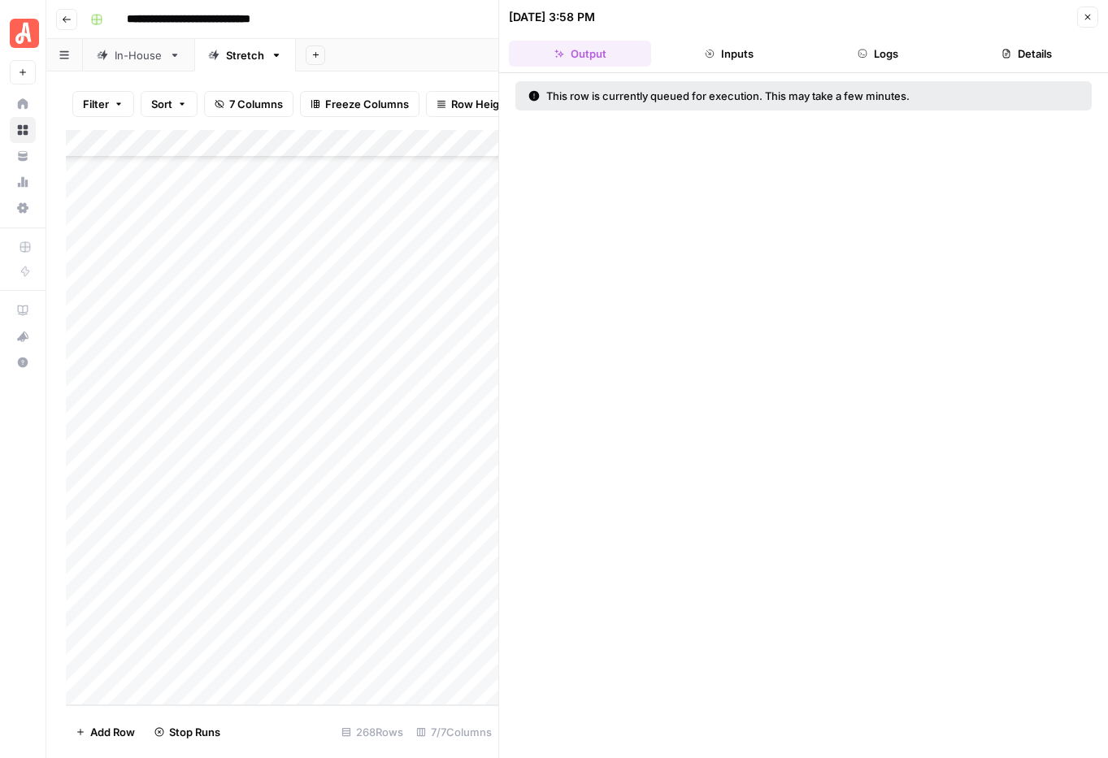
click at [1094, 18] on button "Close" at bounding box center [1087, 17] width 21 height 21
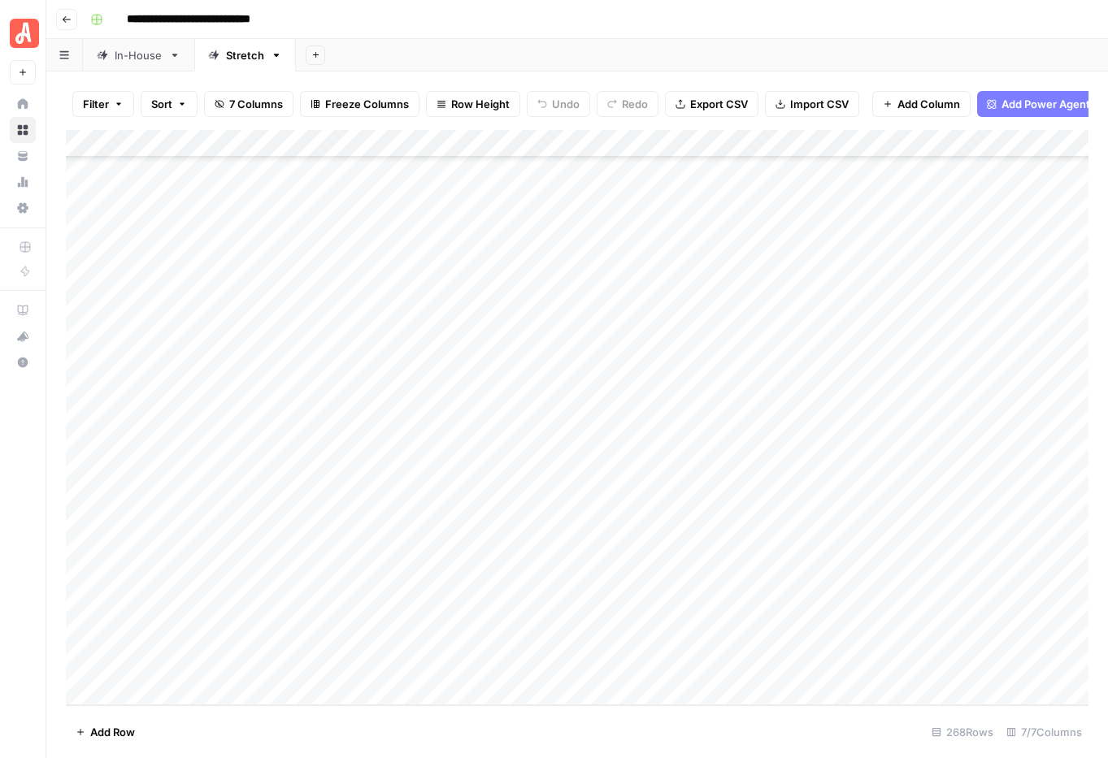
click at [684, 471] on div "Add Column" at bounding box center [577, 418] width 1023 height 576
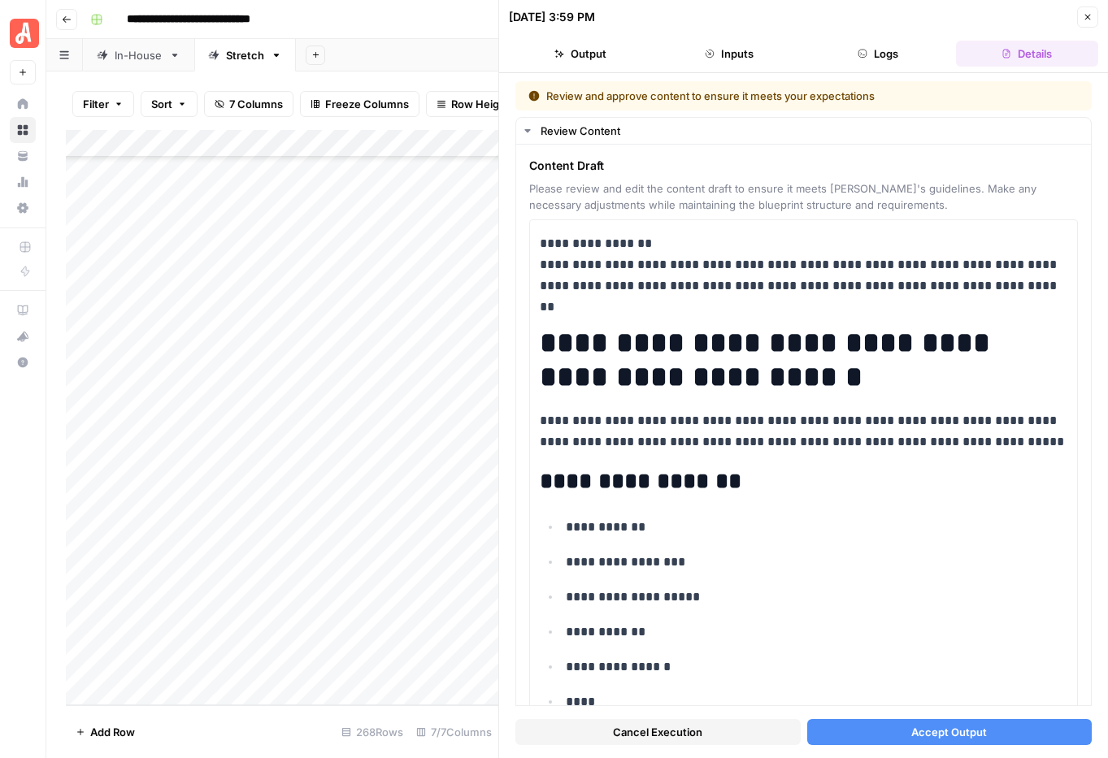
click at [959, 726] on span "Accept Output" at bounding box center [949, 732] width 76 height 16
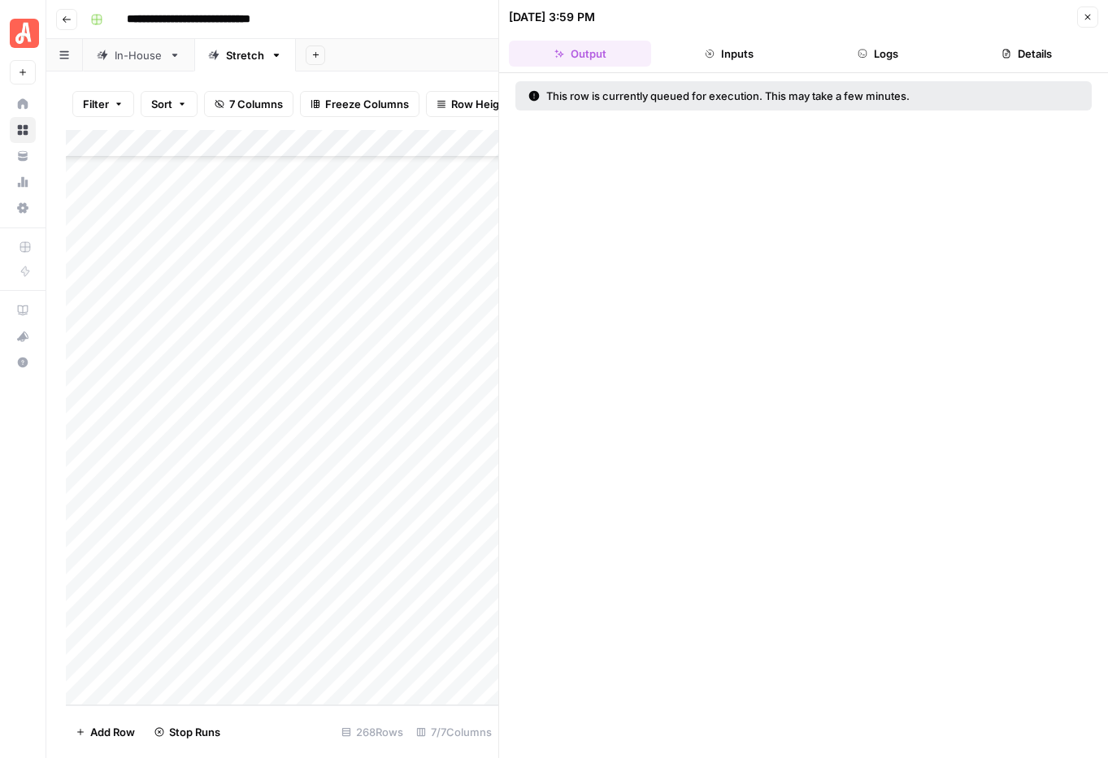
click at [1090, 21] on icon "button" at bounding box center [1088, 17] width 10 height 10
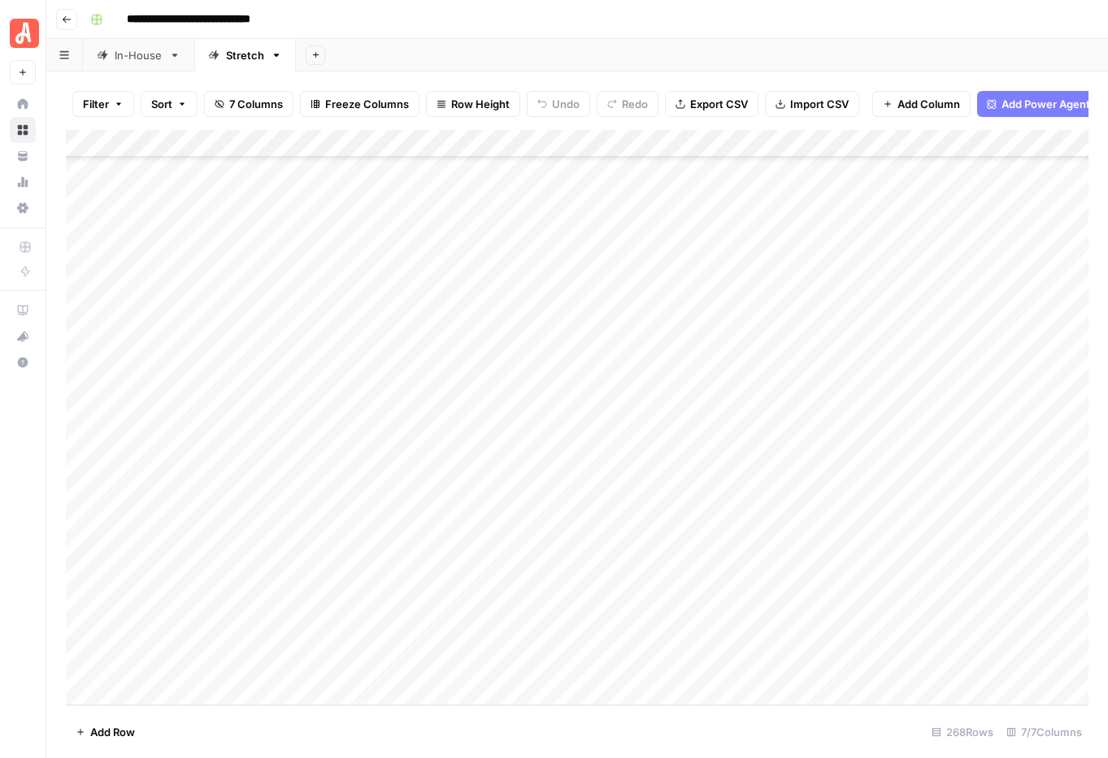
click at [1044, 607] on div "Add Column" at bounding box center [577, 418] width 1023 height 576
click at [1041, 634] on div "Add Column" at bounding box center [577, 418] width 1023 height 576
click at [1040, 662] on div "Add Column" at bounding box center [577, 418] width 1023 height 576
click at [1041, 469] on div "Add Column" at bounding box center [577, 418] width 1023 height 576
